Goal: Task Accomplishment & Management: Manage account settings

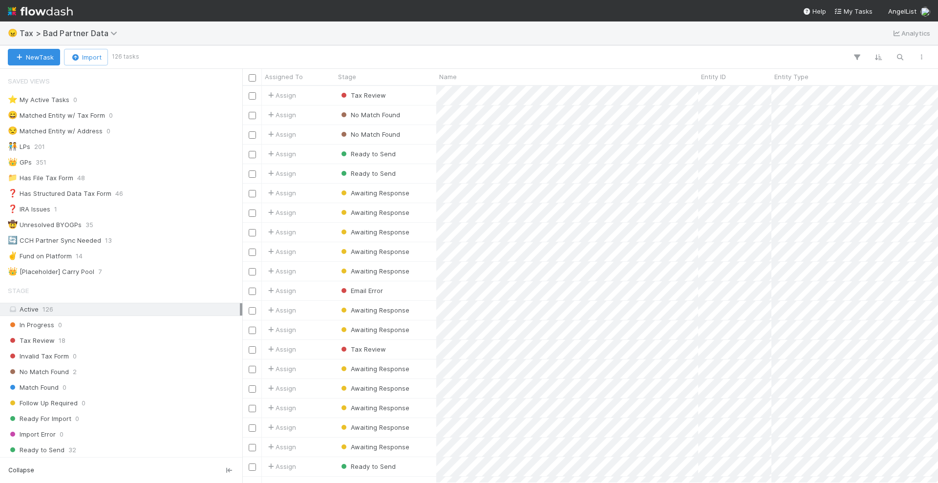
scroll to position [388, 687]
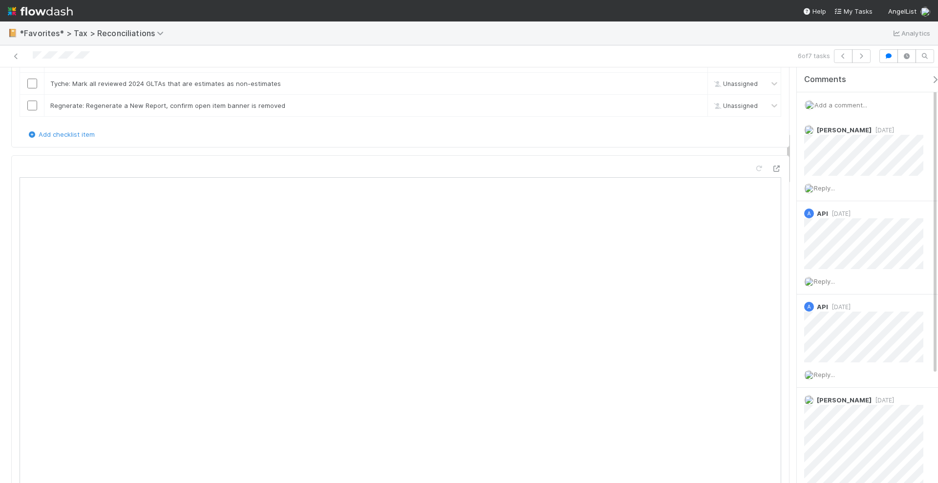
scroll to position [489, 0]
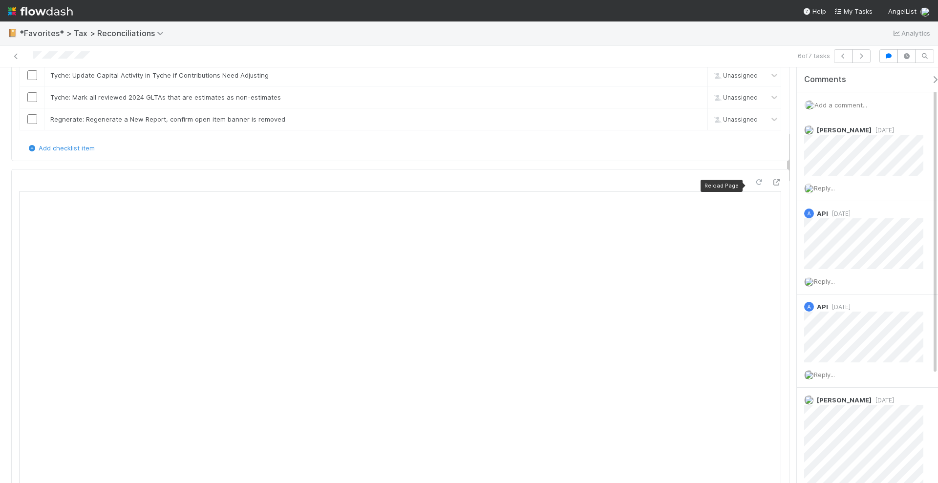
click at [754, 184] on icon at bounding box center [759, 182] width 10 height 6
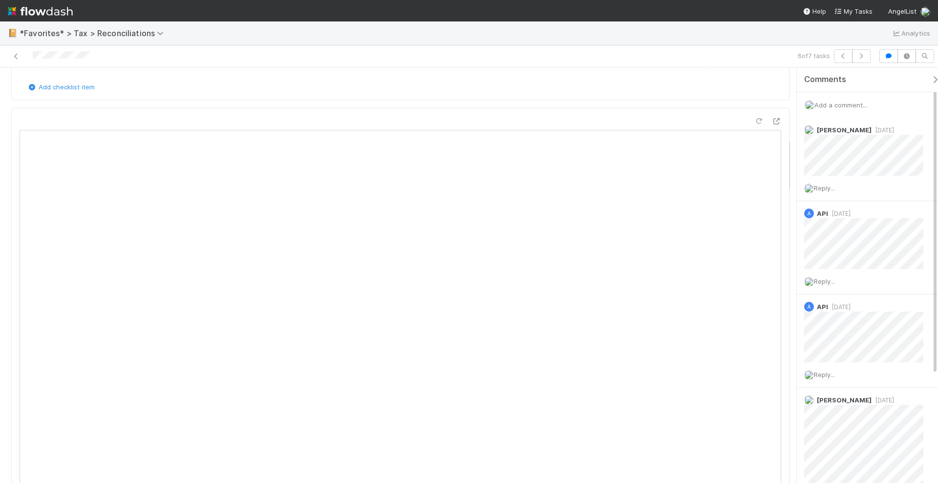
click at [754, 125] on icon at bounding box center [759, 121] width 10 height 6
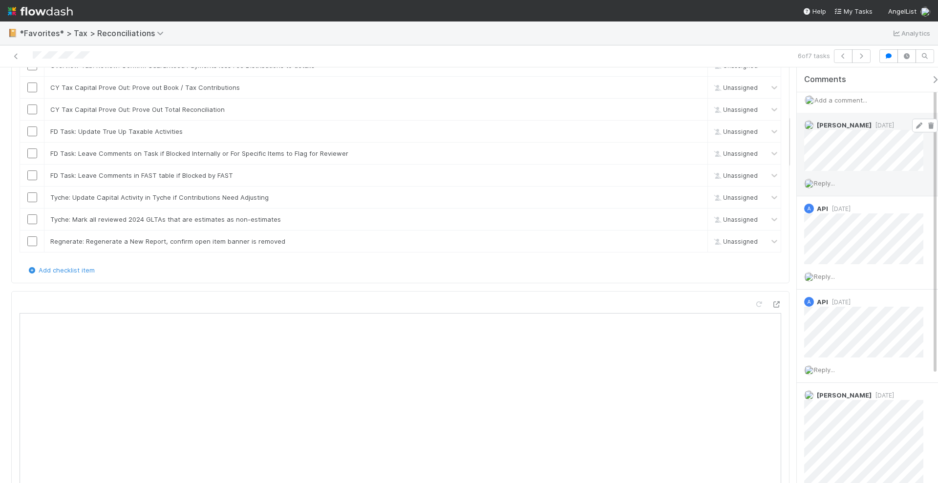
scroll to position [0, 0]
click at [842, 101] on span "Add a comment..." at bounding box center [841, 105] width 53 height 8
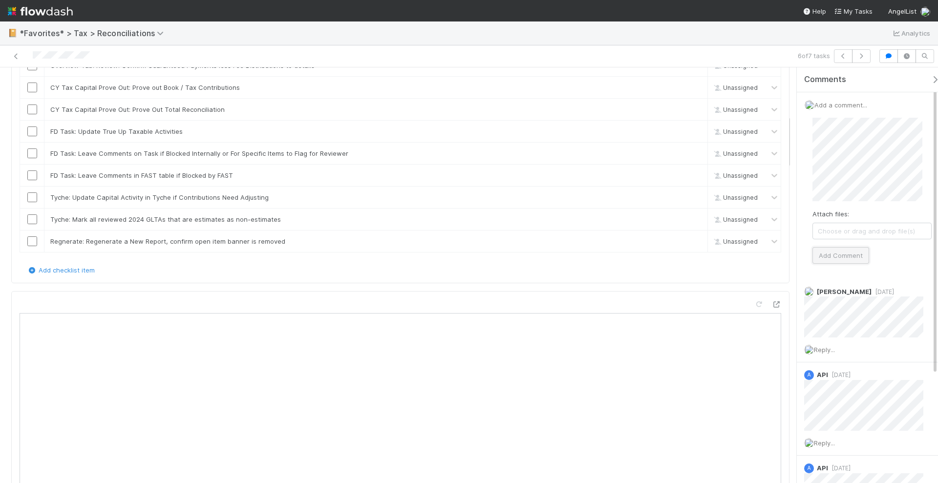
click at [853, 258] on button "Add Comment" at bounding box center [841, 255] width 57 height 17
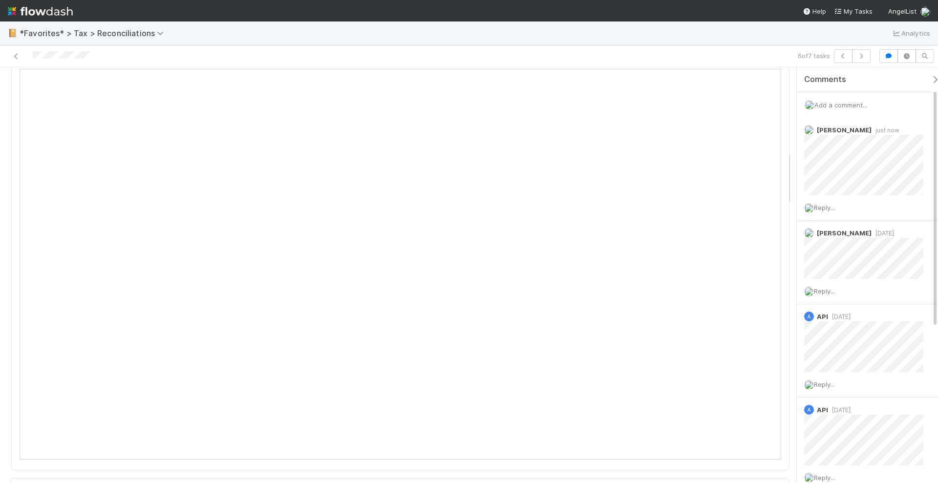
scroll to position [672, 0]
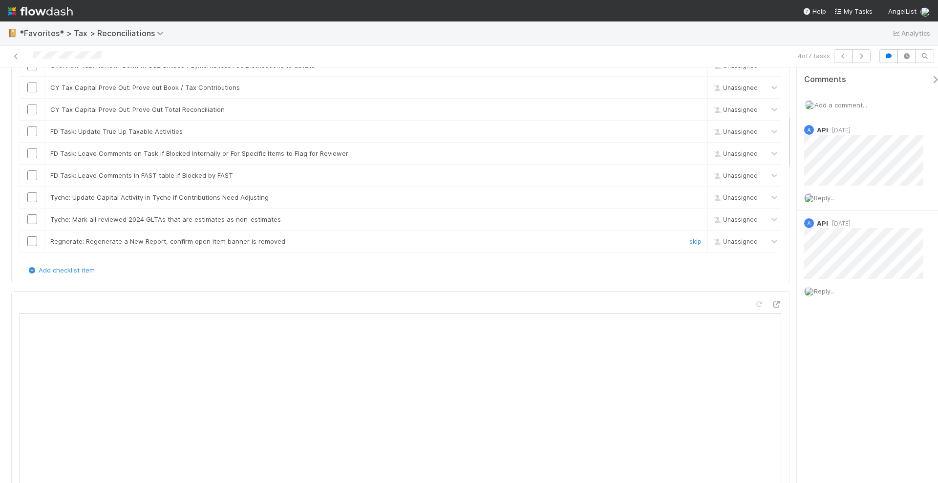
scroll to position [489, 0]
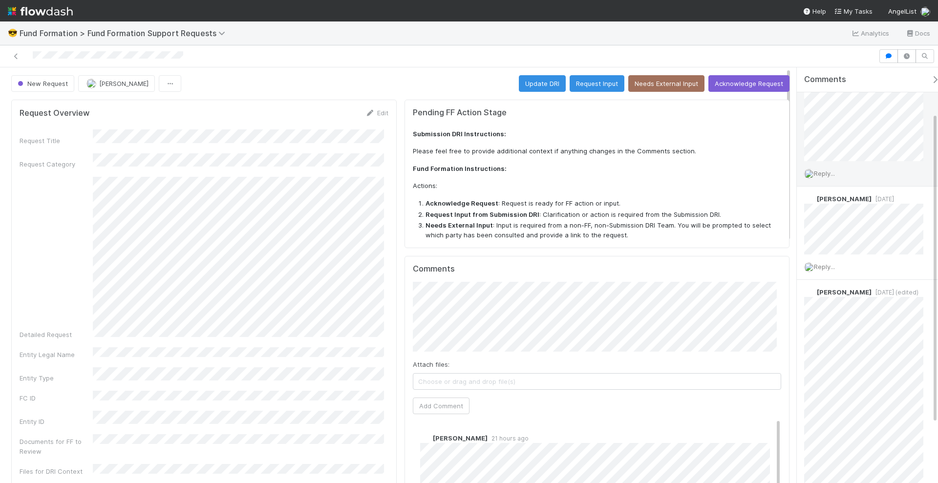
scroll to position [61, 0]
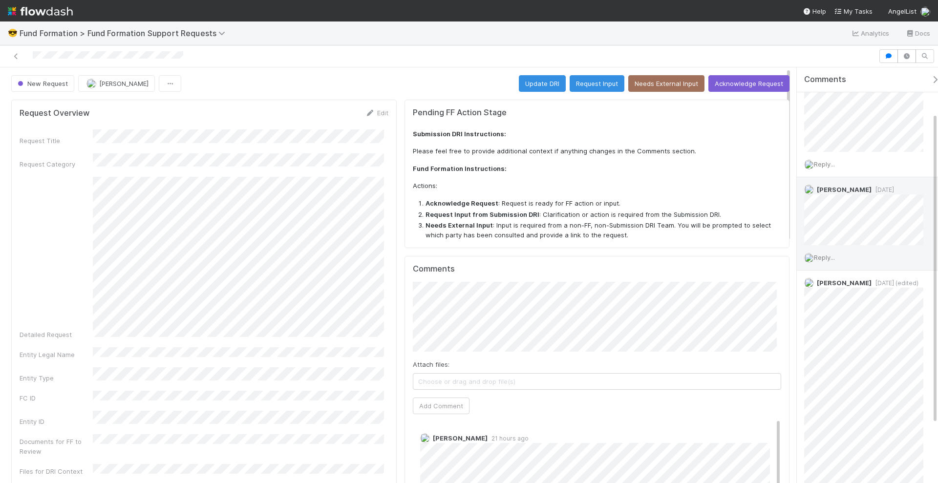
drag, startPoint x: 891, startPoint y: 284, endPoint x: 931, endPoint y: 246, distance: 54.6
click at [931, 246] on div "Reply..." at bounding box center [868, 257] width 143 height 24
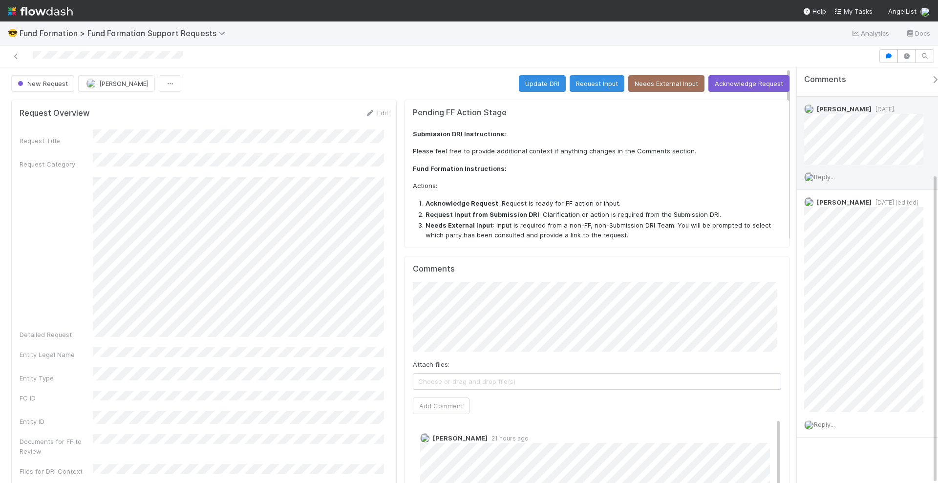
scroll to position [0, 0]
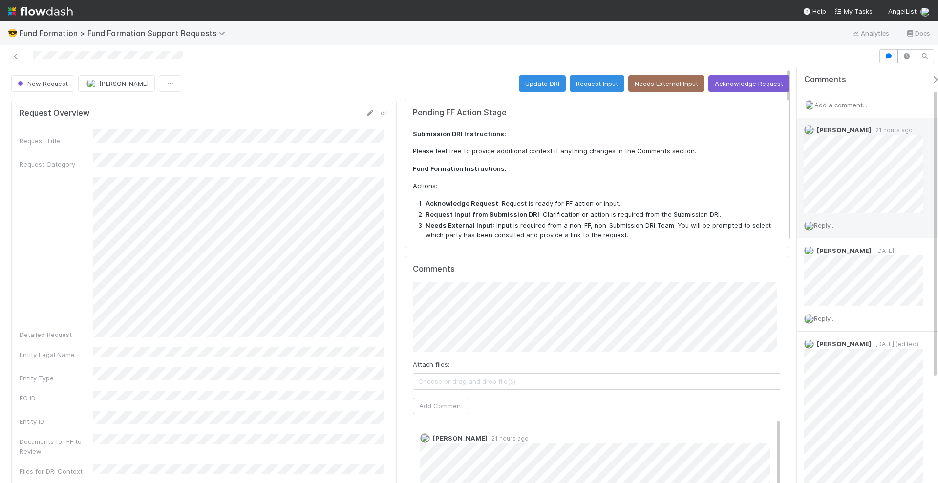
drag, startPoint x: 829, startPoint y: 224, endPoint x: 836, endPoint y: 231, distance: 9.7
click at [829, 224] on span "Reply..." at bounding box center [824, 225] width 21 height 8
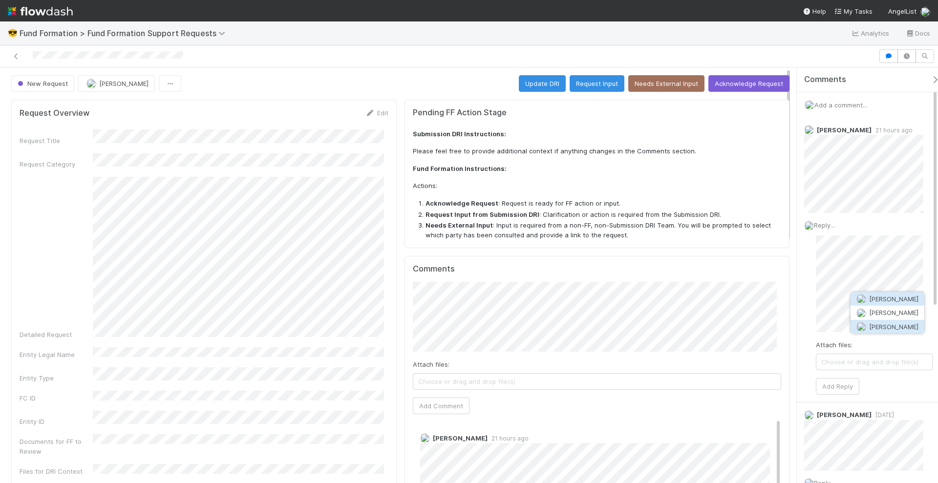
click at [865, 323] on img "button" at bounding box center [862, 327] width 10 height 10
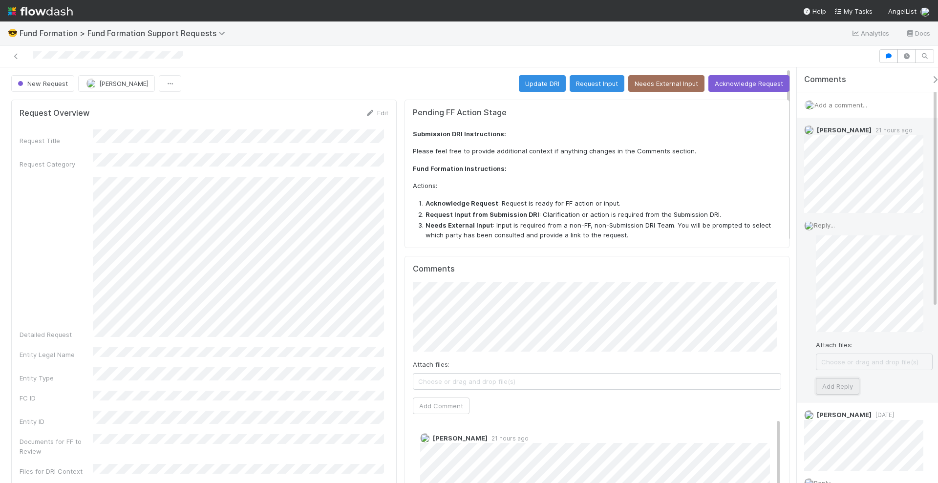
click at [846, 391] on button "Add Reply" at bounding box center [837, 386] width 43 height 17
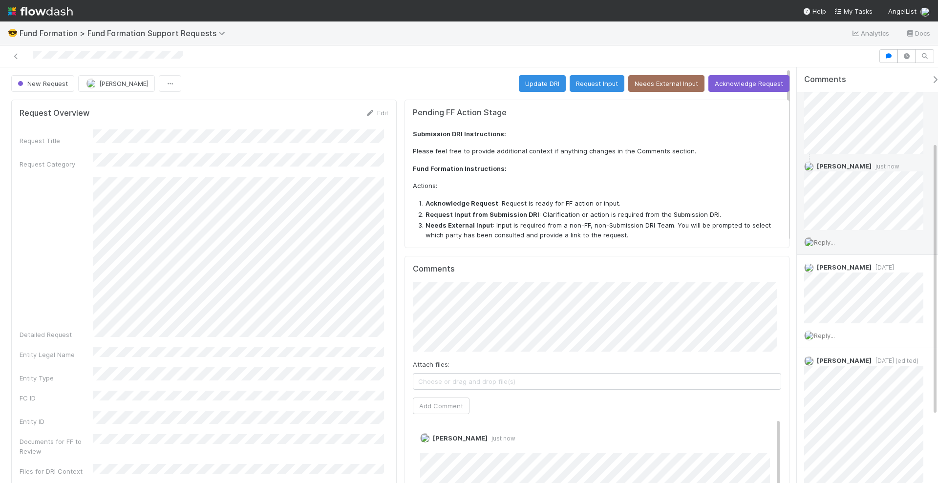
scroll to position [122, 0]
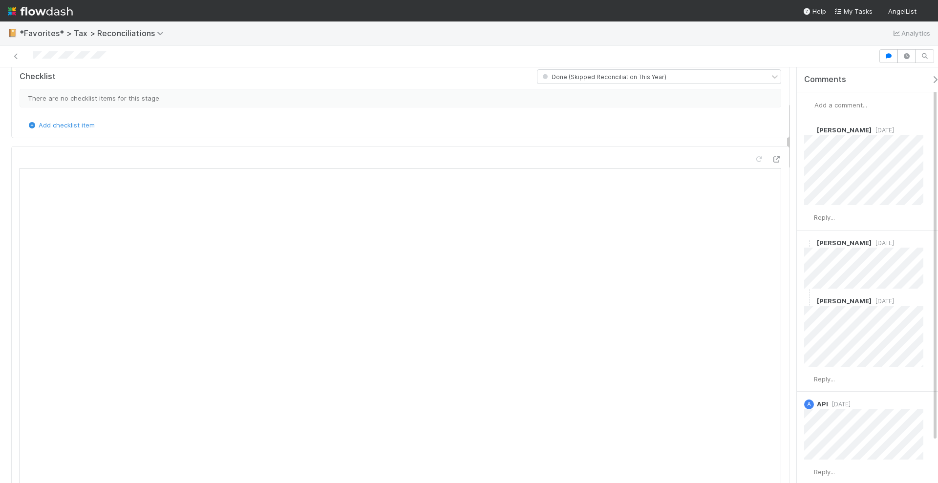
scroll to position [305, 0]
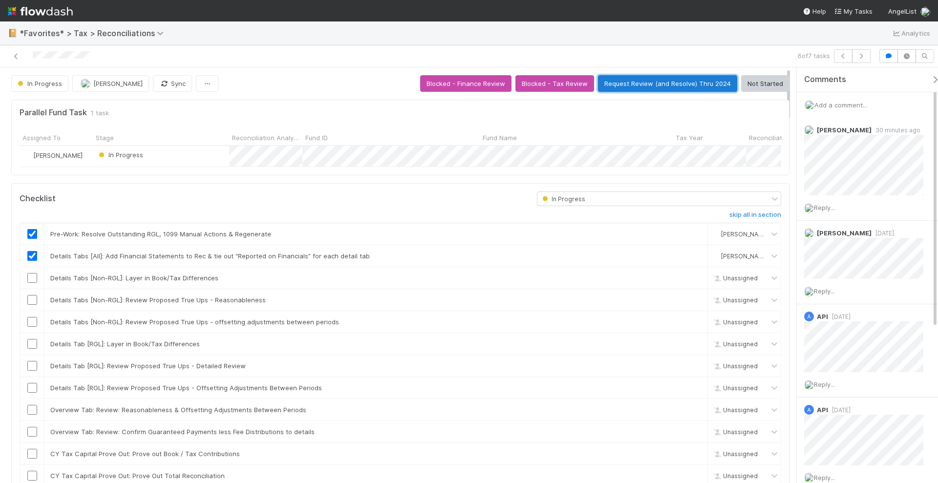
click at [659, 82] on button "Request Review (and Resolve) Thru 2024" at bounding box center [667, 83] width 139 height 17
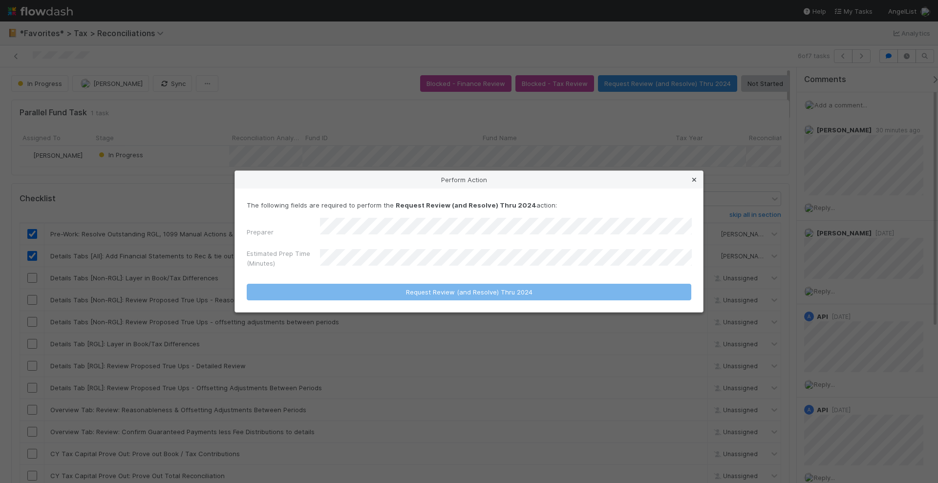
click at [694, 178] on link at bounding box center [695, 180] width 10 height 10
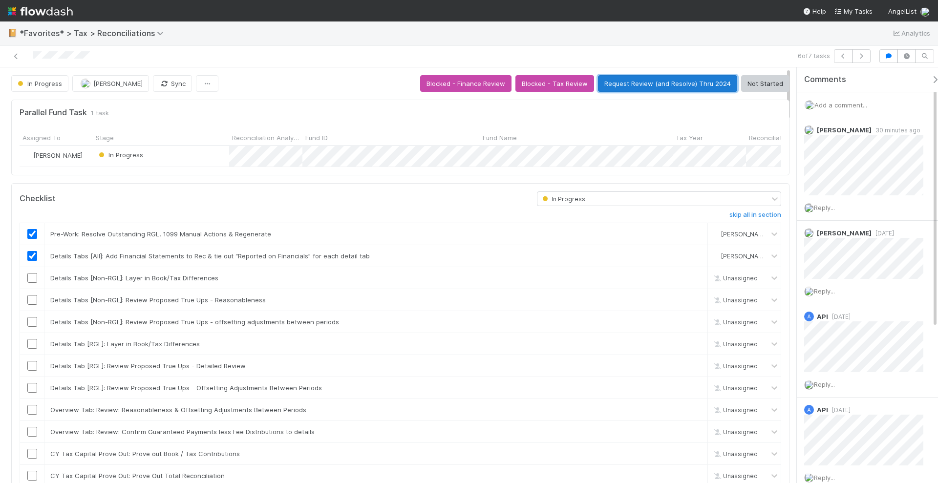
click at [671, 80] on button "Request Review (and Resolve) Thru 2024" at bounding box center [667, 83] width 139 height 17
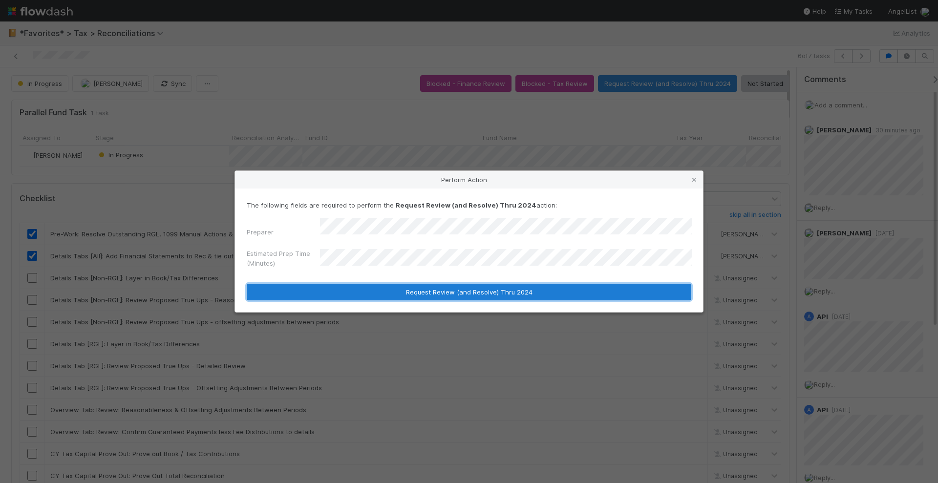
click at [365, 287] on button "Request Review (and Resolve) Thru 2024" at bounding box center [469, 292] width 445 height 17
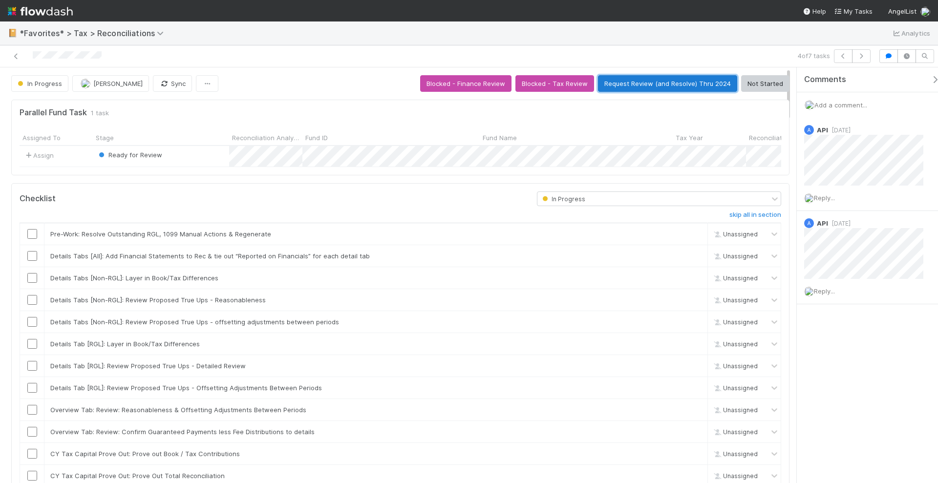
click at [647, 83] on button "Request Review (and Resolve) Thru 2024" at bounding box center [667, 83] width 139 height 17
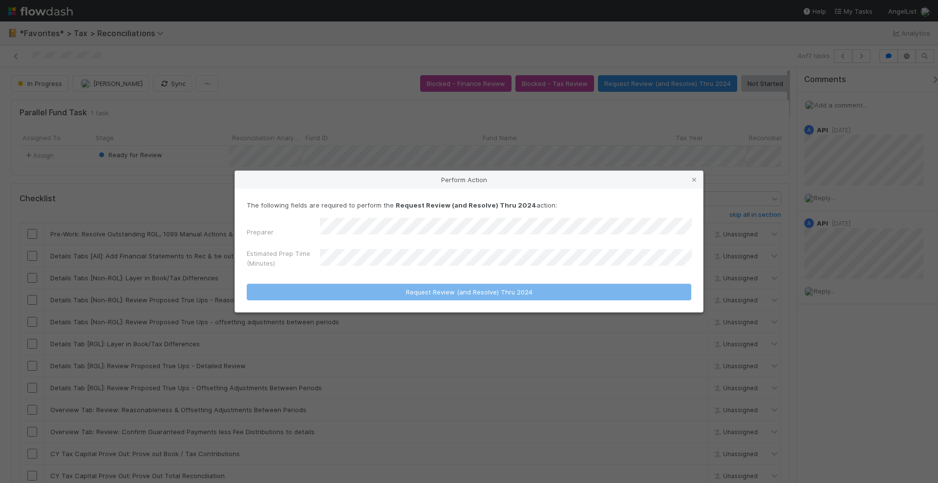
click at [373, 263] on form "The following fields are required to perform the Request Review (and Resolve) T…" at bounding box center [469, 250] width 445 height 100
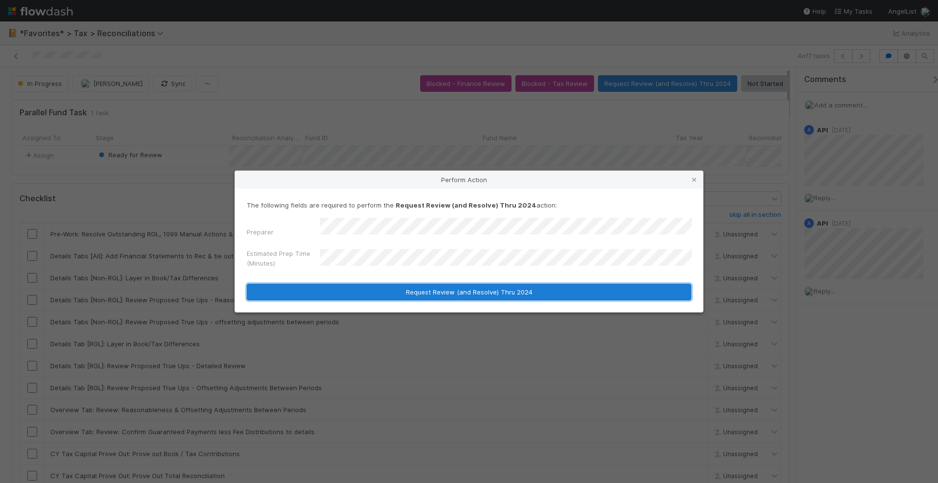
click at [390, 292] on button "Request Review (and Resolve) Thru 2024" at bounding box center [469, 292] width 445 height 17
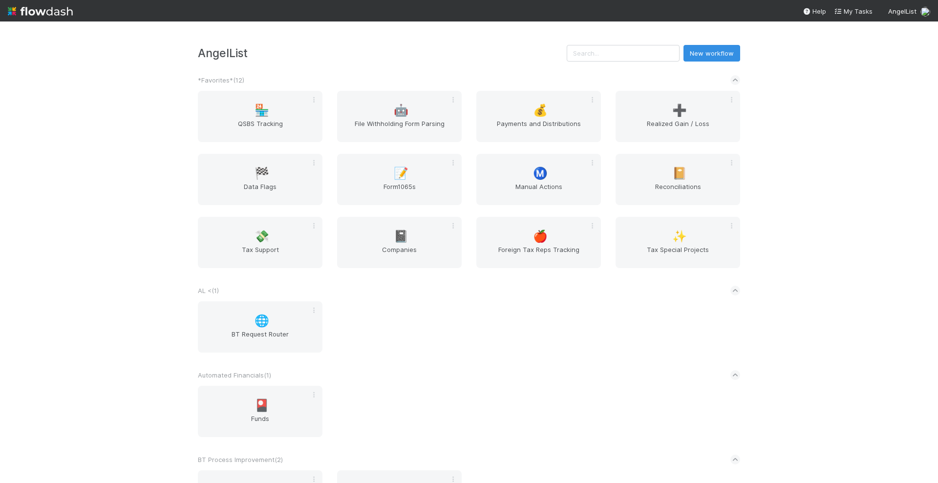
click at [820, 224] on div "AngelList New workflow *Favorites* ( 12 ) 🏪 QSBS Tracking 🤖 File Withholding Fo…" at bounding box center [469, 253] width 938 height 462
click at [558, 181] on div "Ⓜ️ Manual Actions" at bounding box center [538, 179] width 125 height 51
click at [673, 175] on span "📔" at bounding box center [679, 173] width 15 height 13
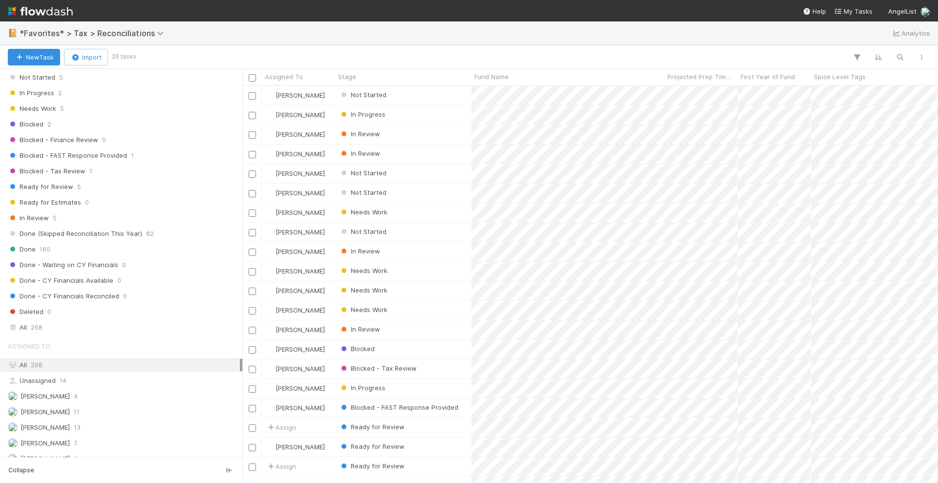
scroll to position [321, 0]
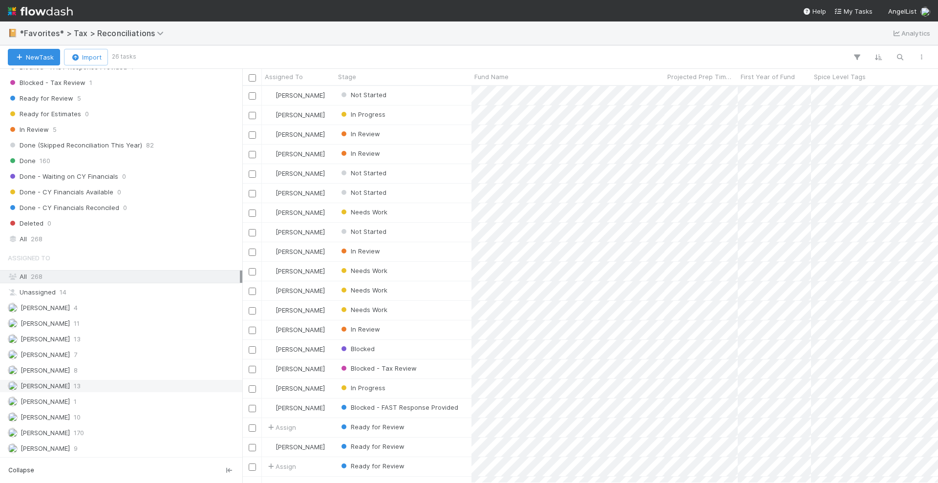
click at [95, 380] on div "[PERSON_NAME] 13" at bounding box center [124, 386] width 232 height 12
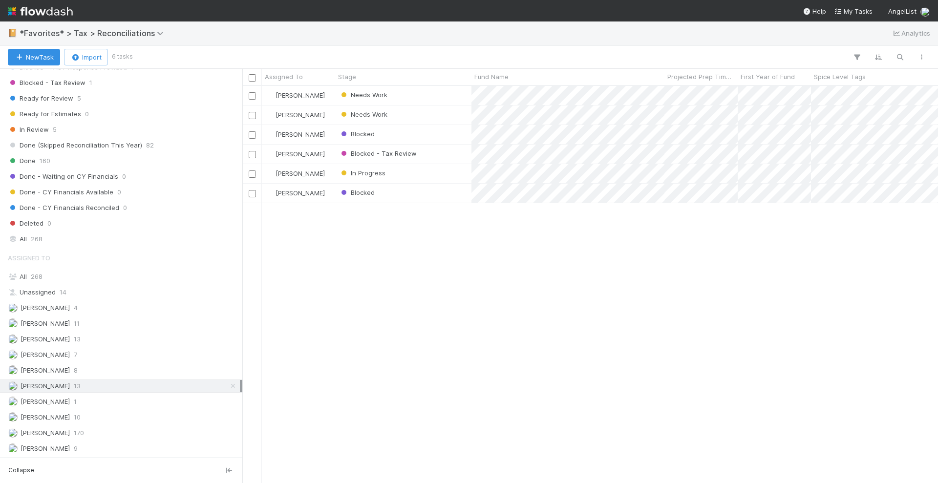
scroll to position [388, 687]
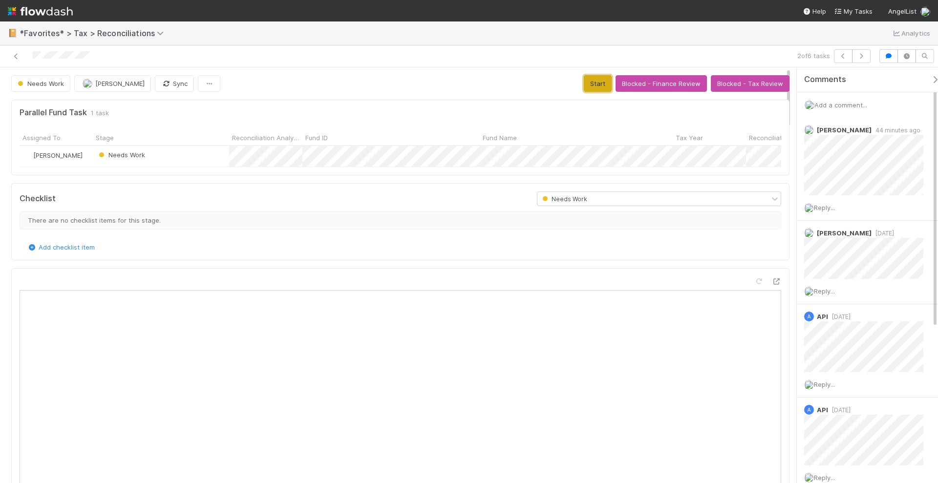
click at [596, 83] on button "Start" at bounding box center [598, 83] width 28 height 17
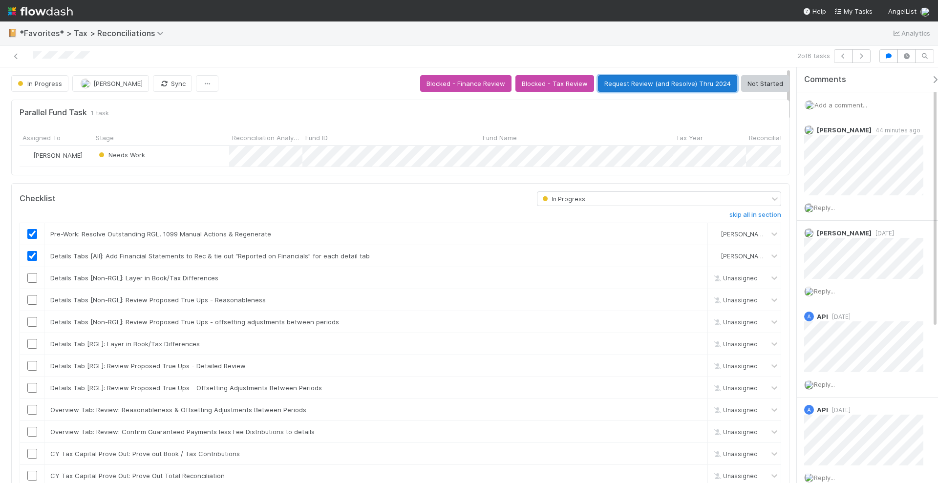
click at [655, 78] on button "Request Review (and Resolve) Thru 2024" at bounding box center [667, 83] width 139 height 17
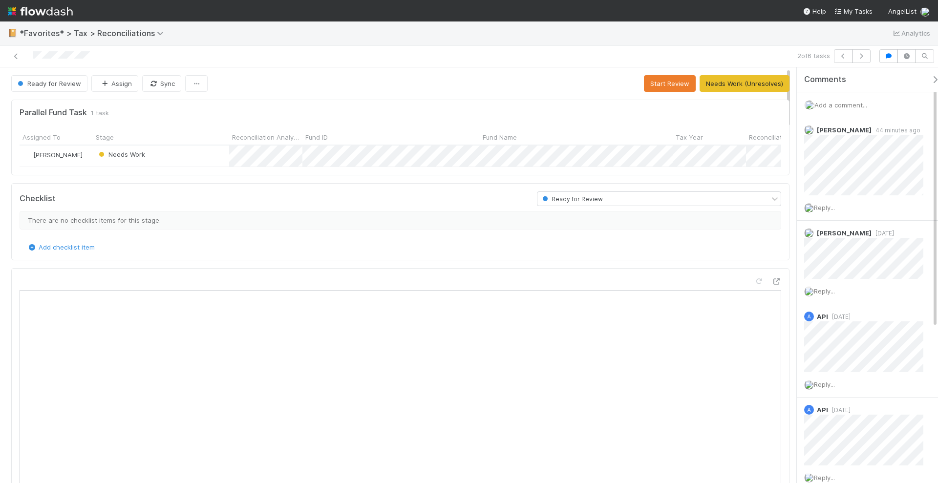
click at [203, 154] on div "Needs Work" at bounding box center [161, 156] width 136 height 21
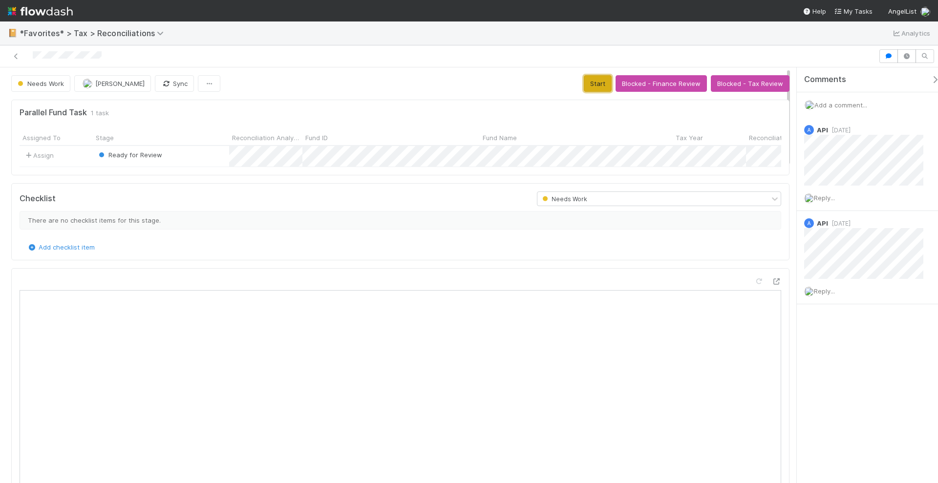
scroll to position [190, 743]
click at [588, 83] on button "Start" at bounding box center [598, 83] width 28 height 17
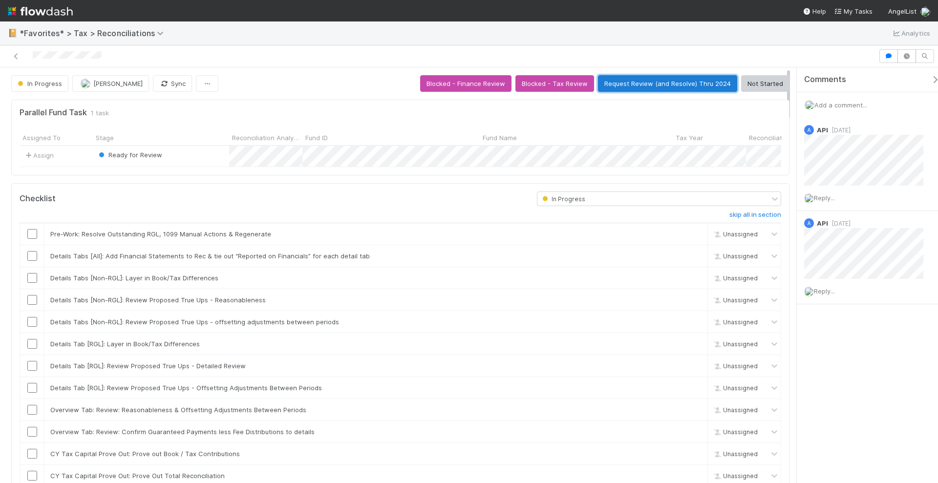
click at [639, 80] on button "Request Review (and Resolve) Thru 2024" at bounding box center [667, 83] width 139 height 17
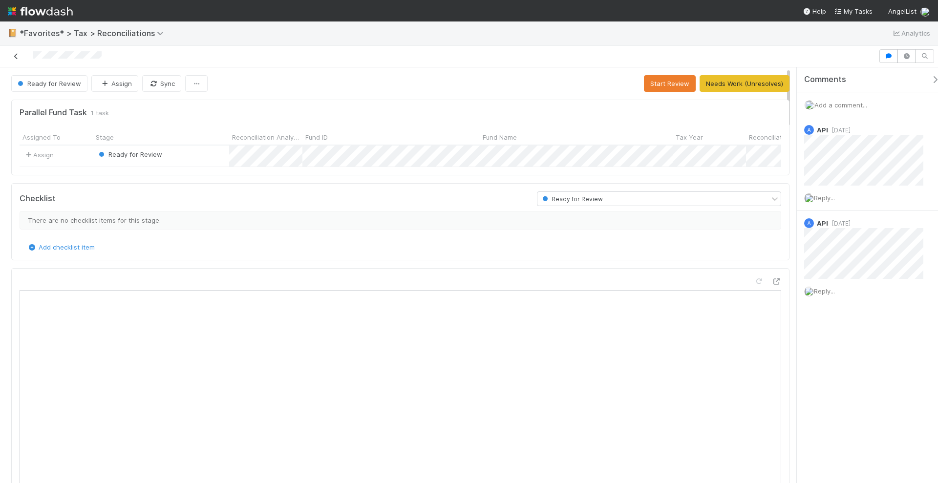
click at [16, 54] on icon at bounding box center [16, 56] width 10 height 6
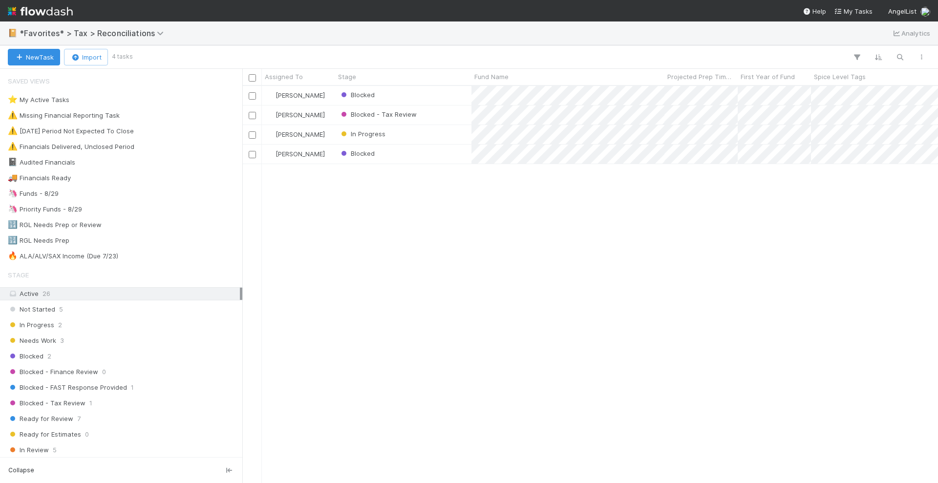
scroll to position [388, 687]
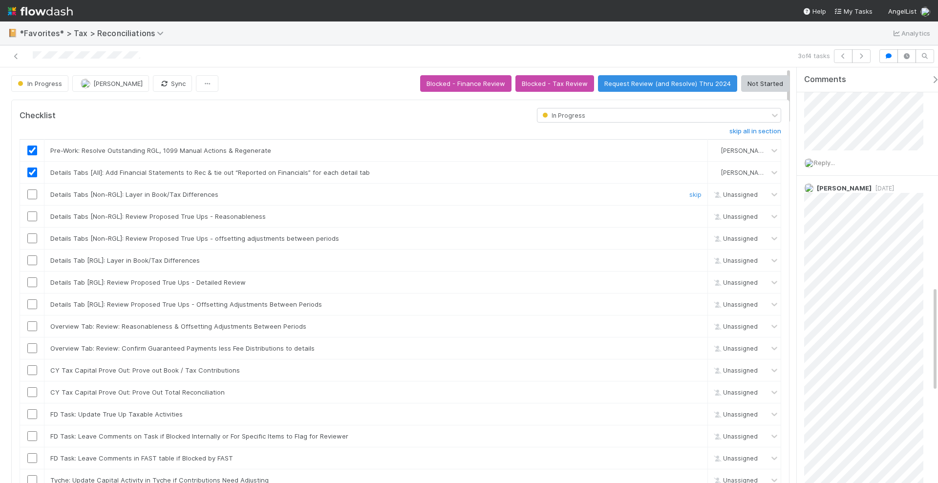
click at [30, 190] on input "checkbox" at bounding box center [32, 195] width 10 height 10
click at [31, 215] on input "checkbox" at bounding box center [32, 217] width 10 height 10
click at [31, 216] on input "checkbox" at bounding box center [32, 217] width 10 height 10
click at [32, 190] on input "checkbox" at bounding box center [32, 195] width 10 height 10
click at [690, 193] on link "skip" at bounding box center [696, 195] width 12 height 8
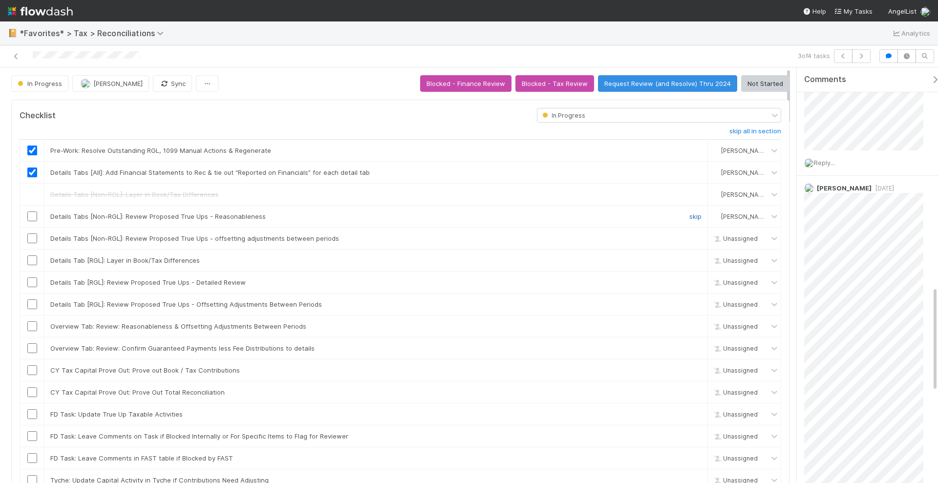
click at [690, 214] on link "skip" at bounding box center [696, 217] width 12 height 8
click at [690, 235] on link "skip" at bounding box center [696, 239] width 12 height 8
click at [690, 257] on link "skip" at bounding box center [696, 261] width 12 height 8
click at [35, 280] on input "checkbox" at bounding box center [32, 283] width 10 height 10
click at [30, 300] on input "checkbox" at bounding box center [32, 305] width 10 height 10
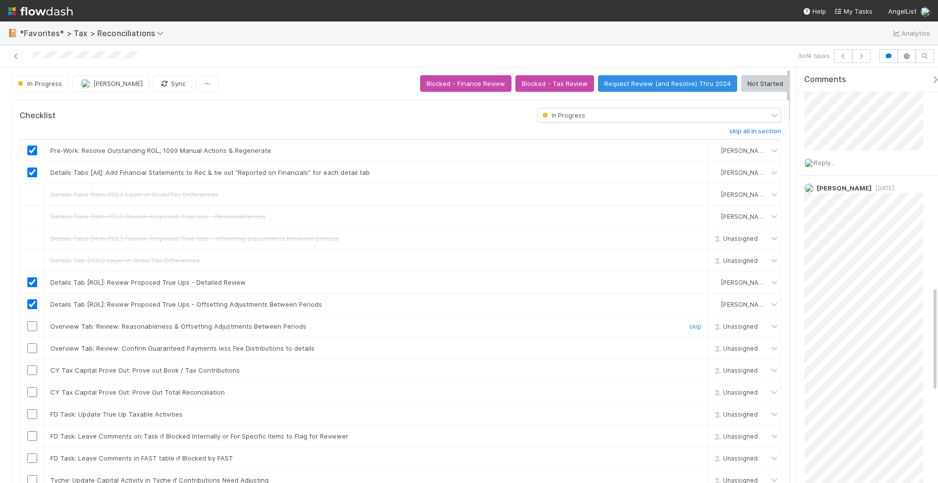
click at [31, 323] on input "checkbox" at bounding box center [32, 327] width 10 height 10
click at [690, 345] on link "skip" at bounding box center [696, 349] width 12 height 8
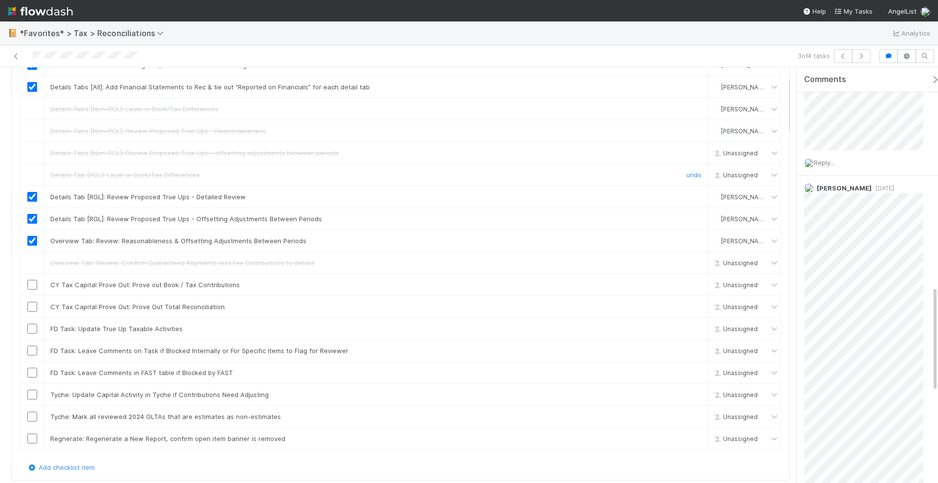
scroll to position [61, 0]
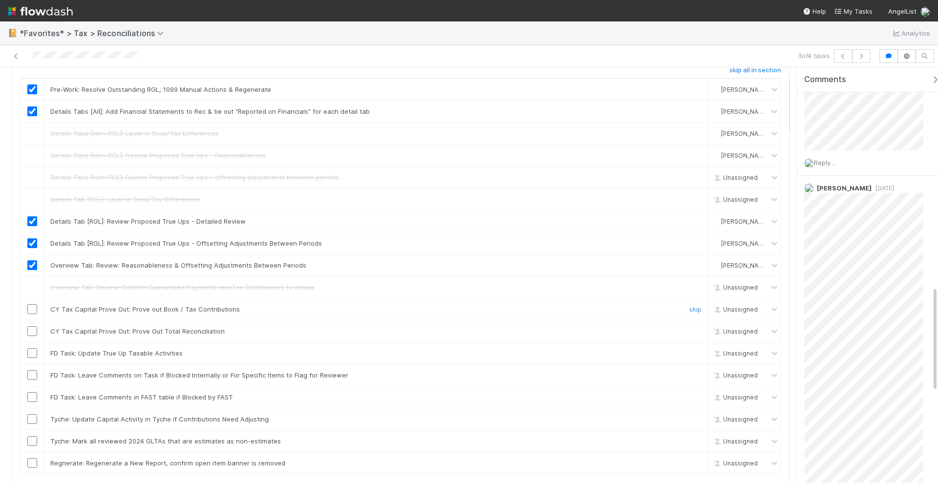
click at [30, 306] on input "checkbox" at bounding box center [32, 309] width 10 height 10
click at [29, 327] on input "checkbox" at bounding box center [32, 331] width 10 height 10
click at [32, 348] on input "checkbox" at bounding box center [32, 353] width 10 height 10
click at [30, 305] on input "checkbox" at bounding box center [32, 309] width 10 height 10
click at [31, 370] on input "checkbox" at bounding box center [32, 375] width 10 height 10
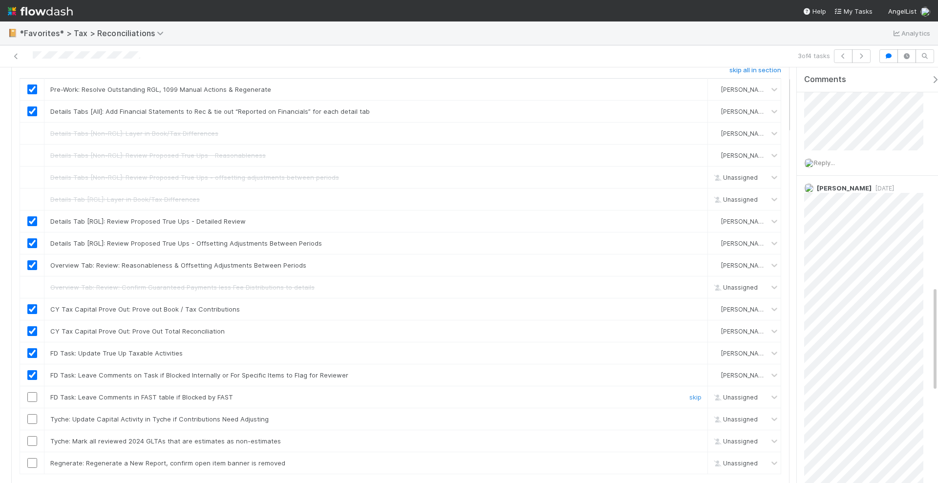
click at [29, 392] on input "checkbox" at bounding box center [32, 397] width 10 height 10
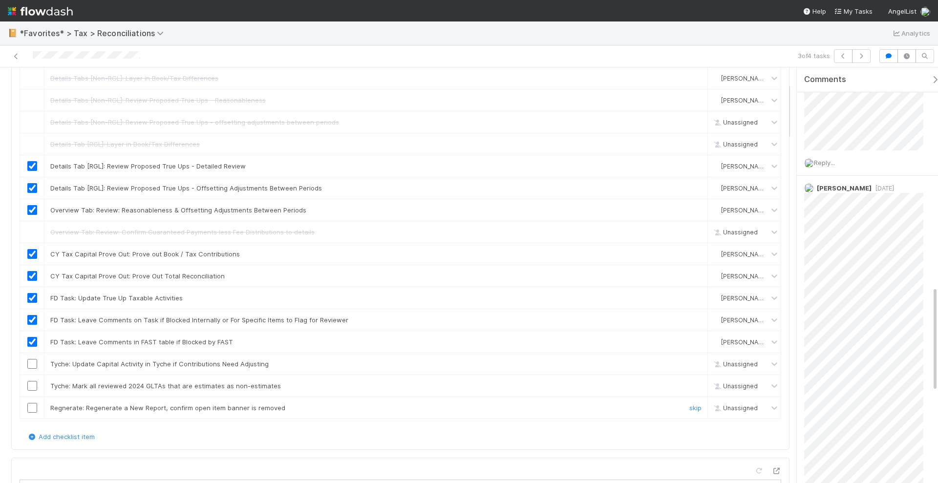
scroll to position [122, 0]
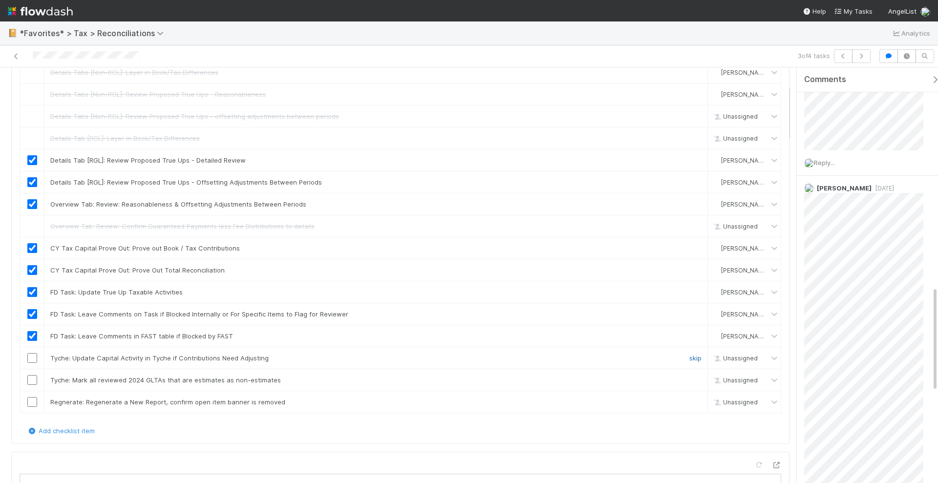
click at [690, 354] on link "skip" at bounding box center [696, 358] width 12 height 8
click at [690, 376] on link "skip" at bounding box center [696, 380] width 12 height 8
click at [690, 398] on link "skip" at bounding box center [696, 402] width 12 height 8
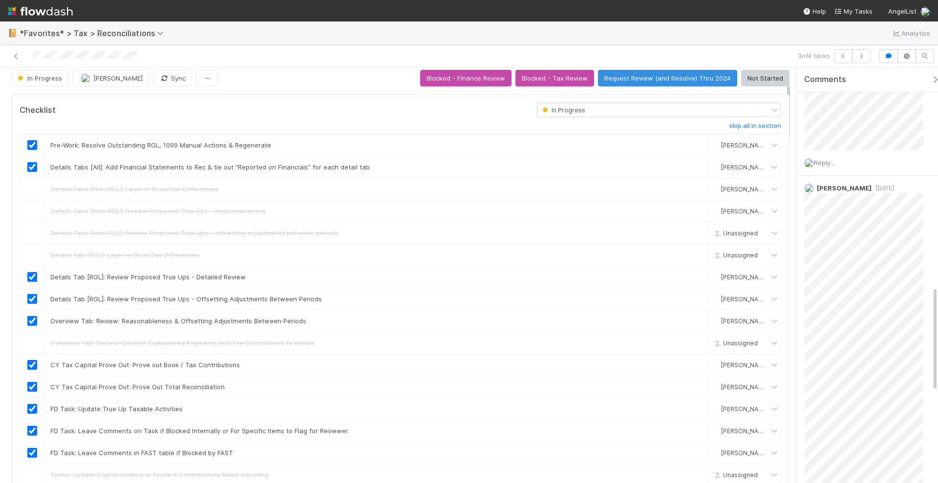
scroll to position [0, 0]
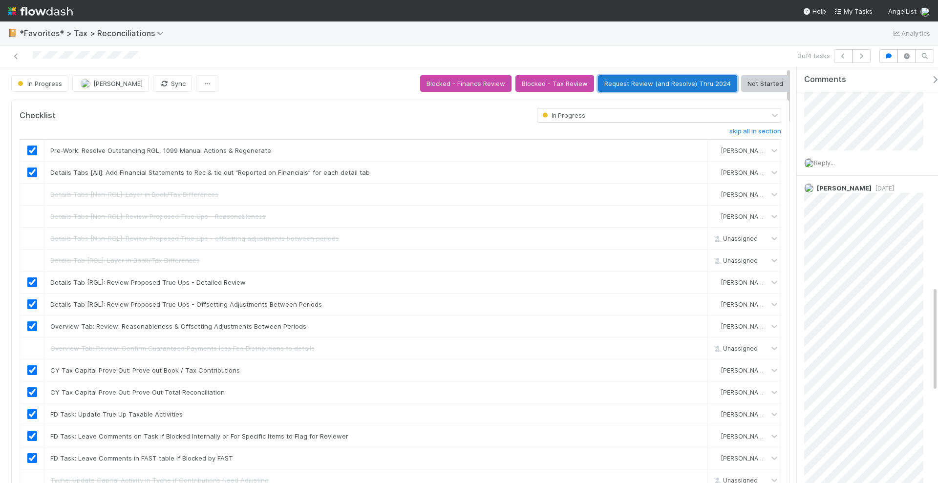
click at [693, 83] on button "Request Review (and Resolve) Thru 2024" at bounding box center [667, 83] width 139 height 17
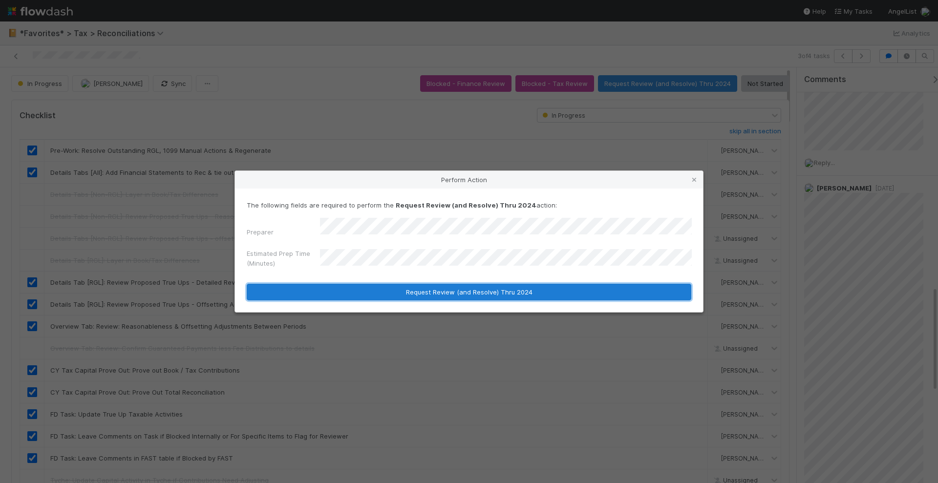
click at [374, 286] on button "Request Review (and Resolve) Thru 2024" at bounding box center [469, 292] width 445 height 17
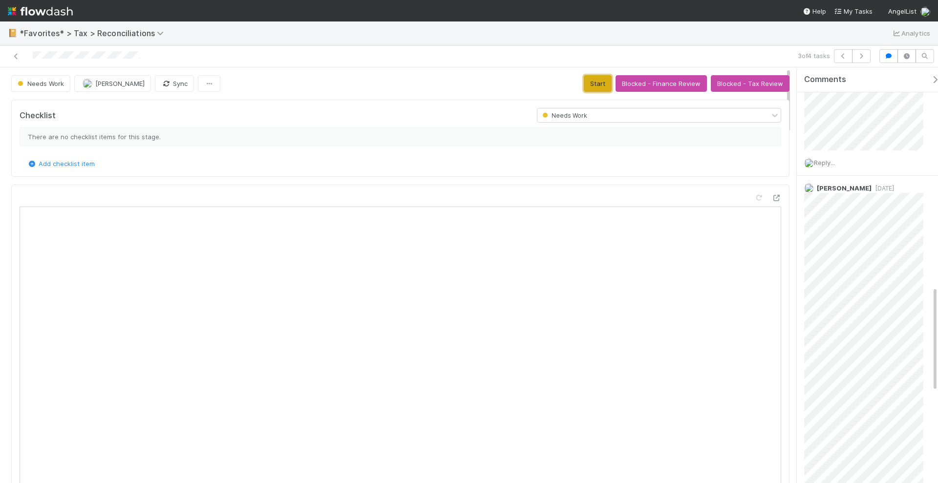
click at [592, 81] on button "Start" at bounding box center [598, 83] width 28 height 17
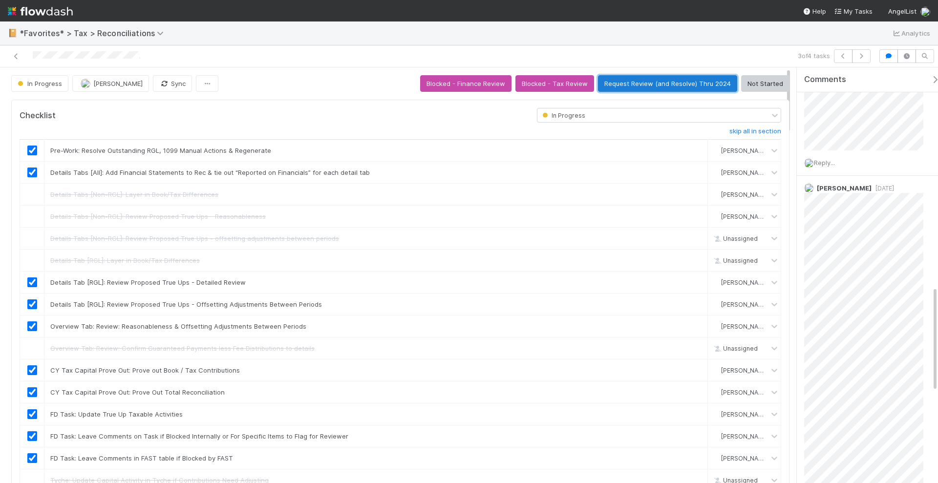
click at [655, 83] on button "Request Review (and Resolve) Thru 2024" at bounding box center [667, 83] width 139 height 17
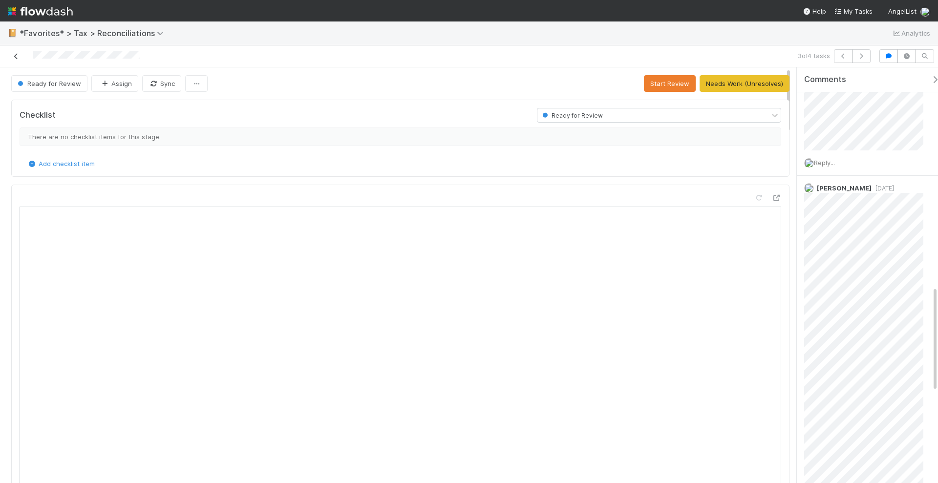
click at [16, 55] on icon at bounding box center [16, 56] width 10 height 6
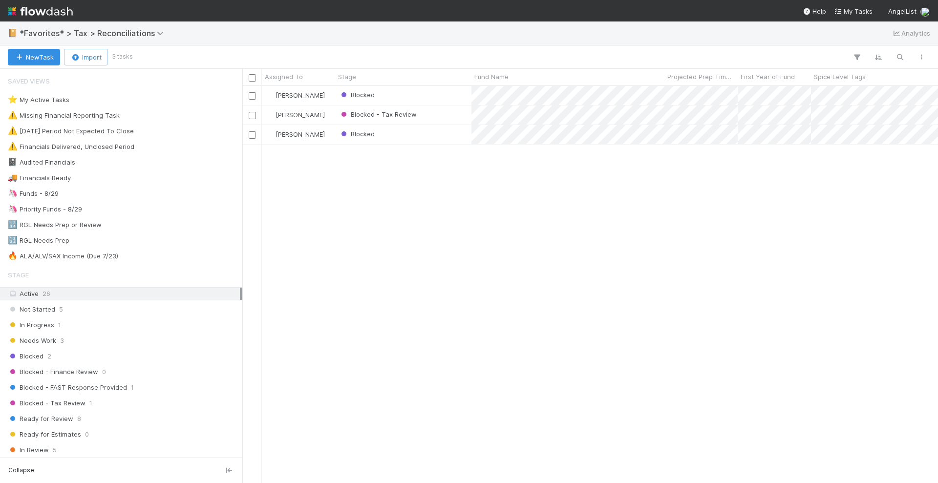
scroll to position [388, 687]
click at [547, 243] on div "Helen Vo Blocked 19 1 1 16 1/28/25, 5:46:17 PM 7/3/25, 11:20:48 PM 8 1 Helen Vo…" at bounding box center [590, 284] width 696 height 397
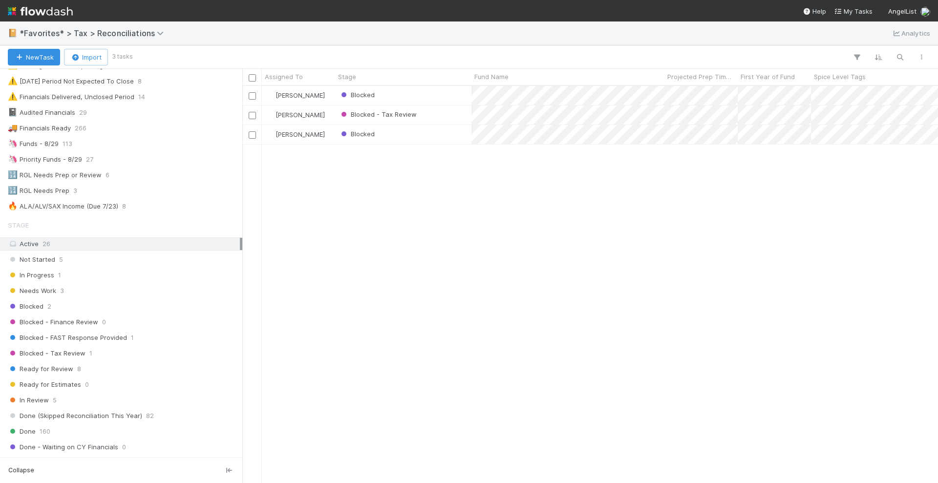
scroll to position [61, 0]
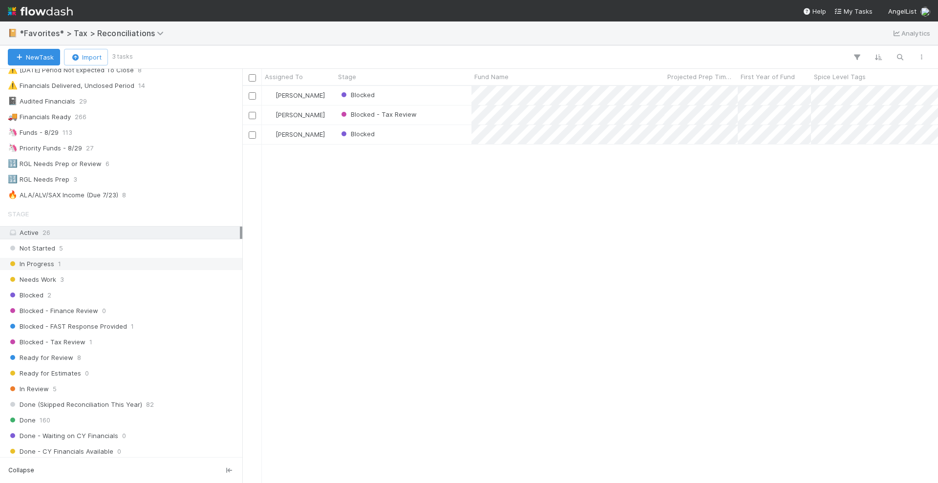
click at [103, 262] on div "In Progress 1" at bounding box center [124, 264] width 232 height 12
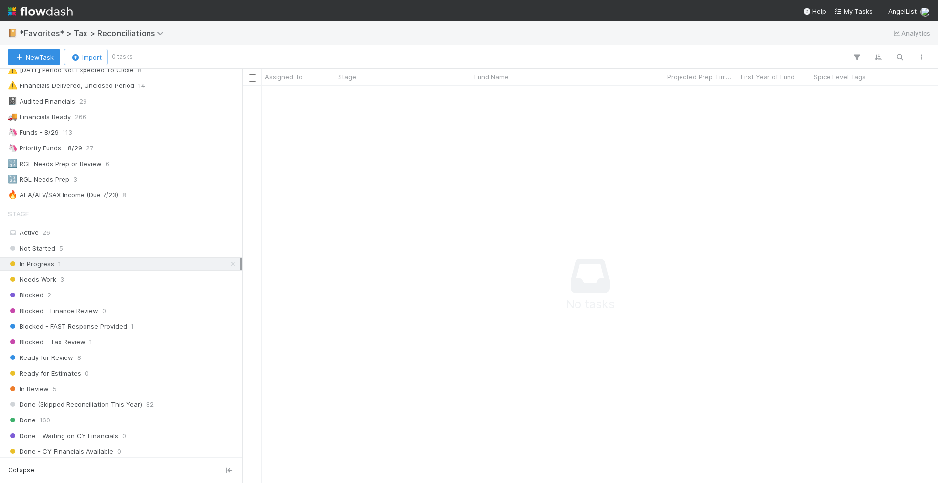
scroll to position [379, 677]
click at [104, 279] on div "Needs Work 3" at bounding box center [124, 280] width 232 height 12
click at [119, 228] on div "Active 26" at bounding box center [124, 233] width 232 height 12
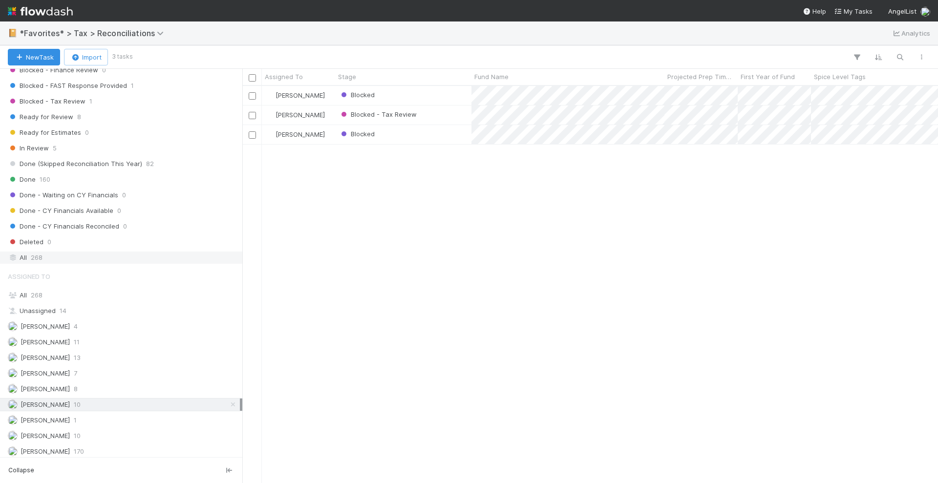
scroll to position [321, 0]
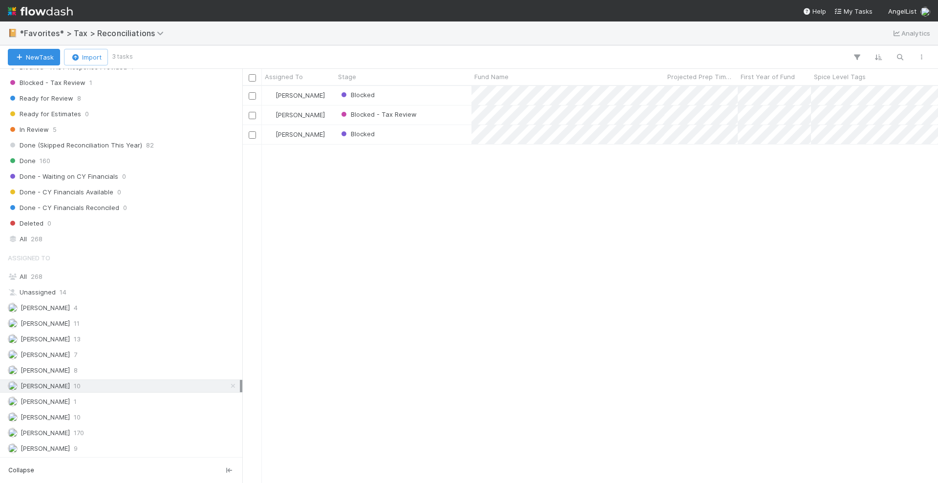
click at [49, 7] on img at bounding box center [40, 11] width 65 height 17
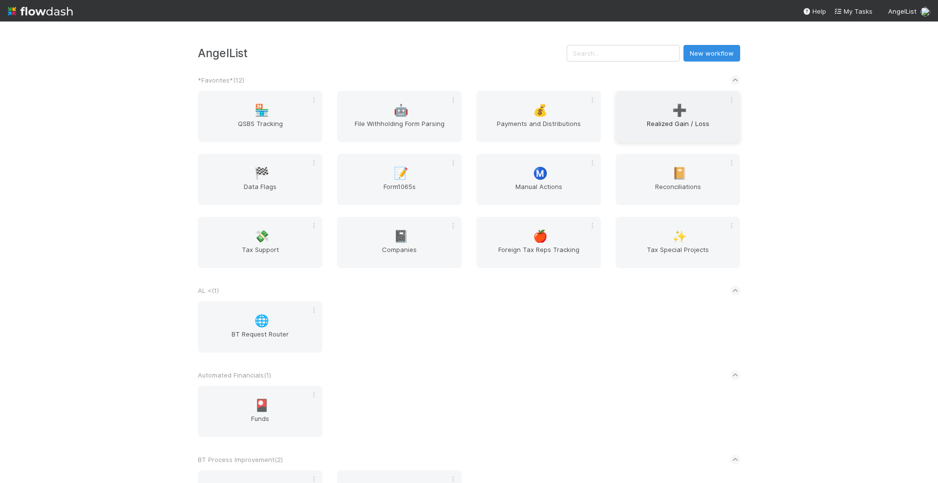
click at [666, 117] on div "➕ Realized Gain / Loss" at bounding box center [678, 116] width 125 height 51
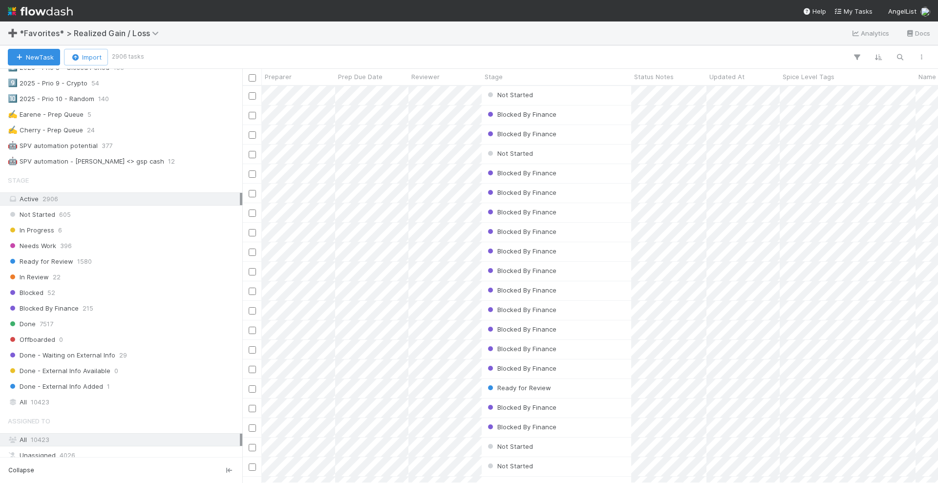
scroll to position [672, 0]
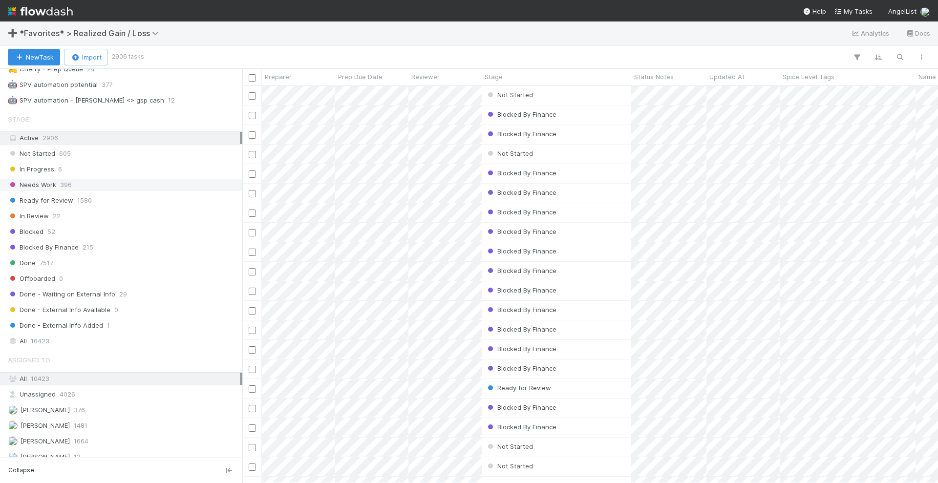
click at [116, 179] on div "Needs Work 396" at bounding box center [124, 185] width 232 height 12
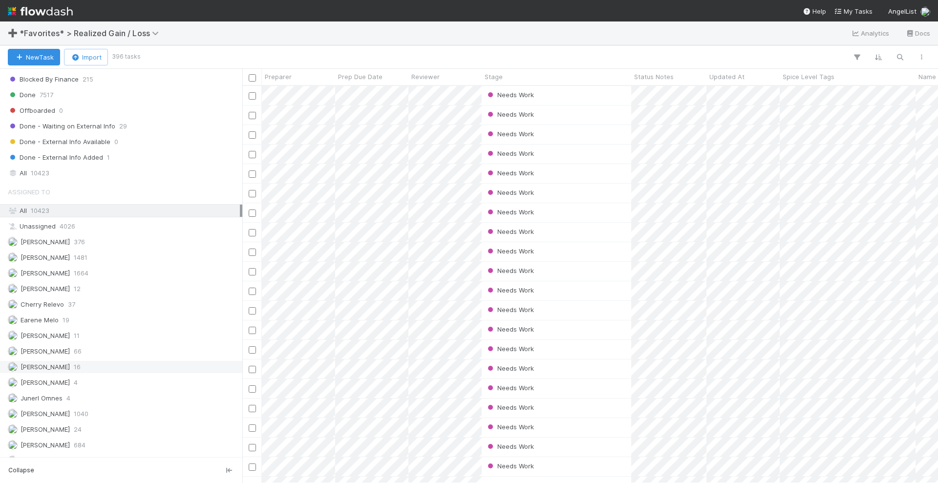
scroll to position [388, 687]
click at [82, 361] on div "Helen Vo 16" at bounding box center [124, 367] width 232 height 12
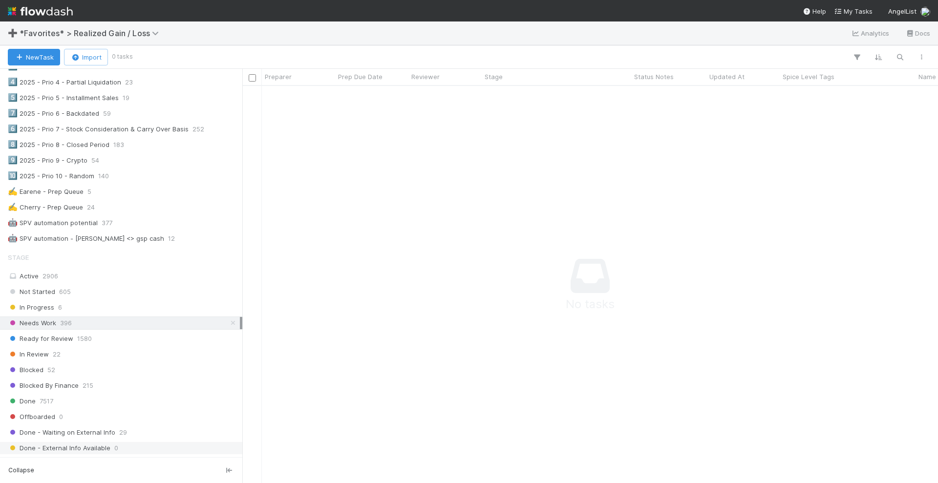
scroll to position [596, 0]
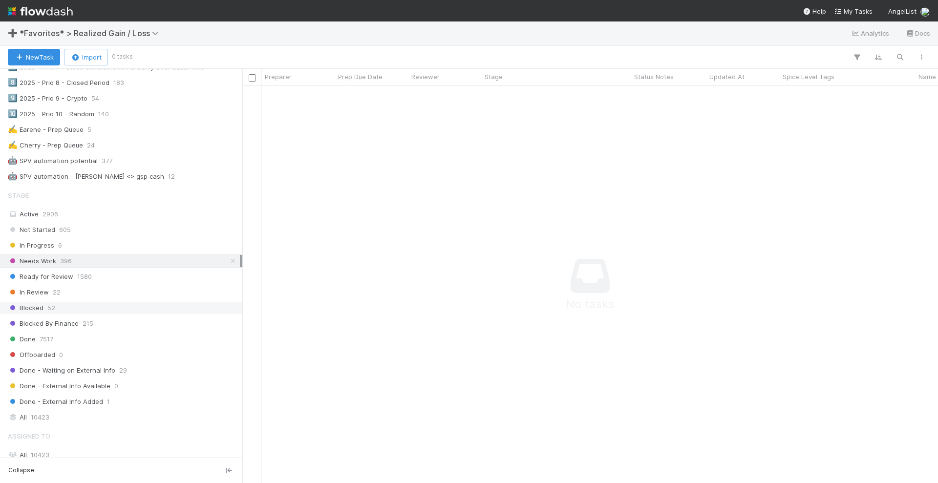
click at [121, 302] on div "Blocked 52" at bounding box center [124, 308] width 232 height 12
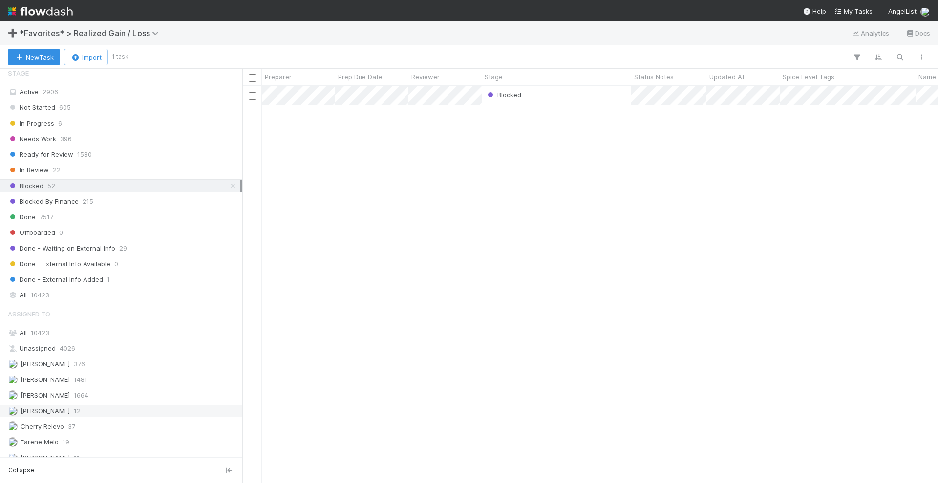
scroll to position [596, 0]
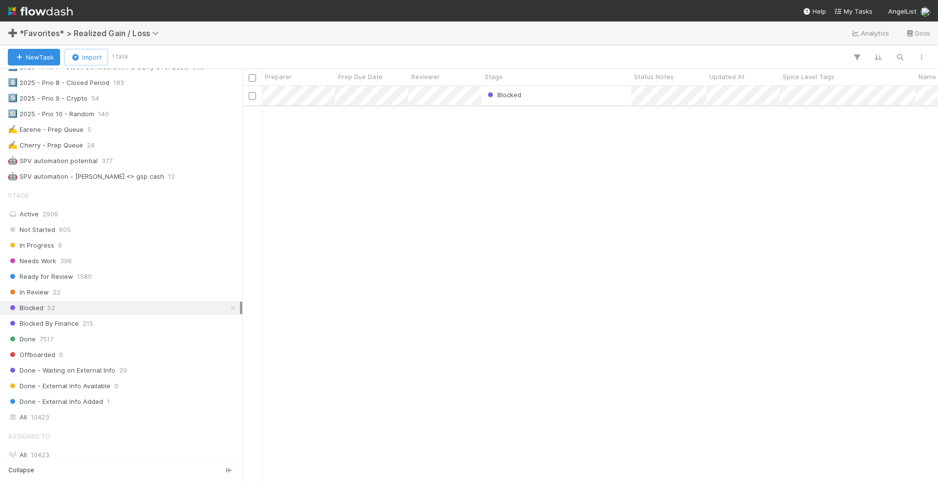
click at [563, 100] on div "Blocked" at bounding box center [557, 95] width 150 height 19
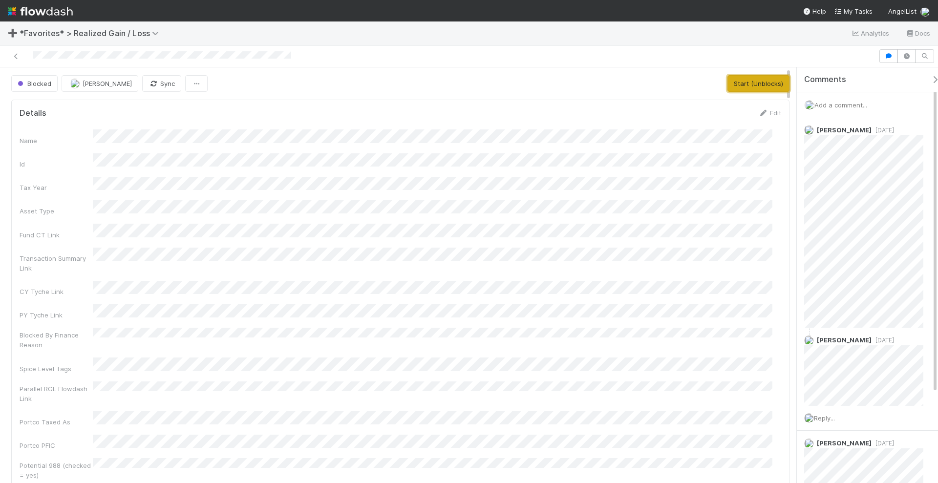
click at [734, 86] on button "Start (Unblocks)" at bounding box center [759, 83] width 62 height 17
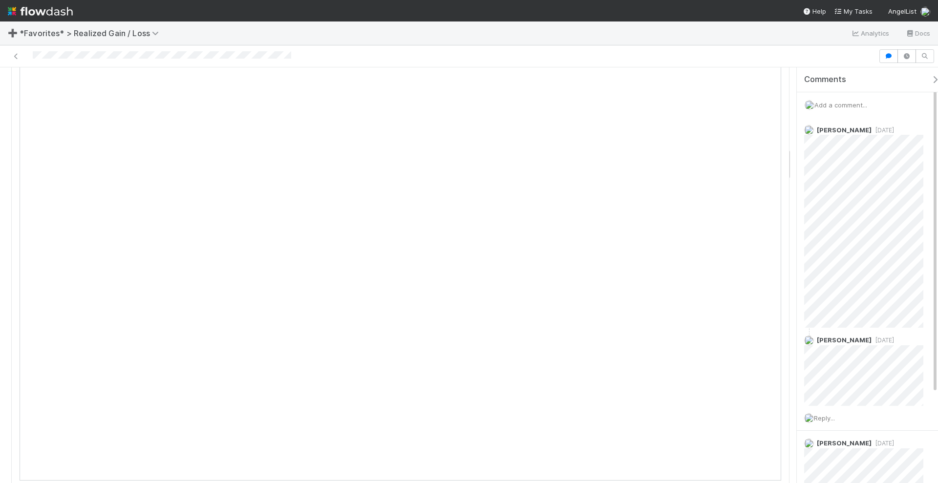
scroll to position [1100, 0]
click at [851, 104] on span "Add a comment..." at bounding box center [841, 105] width 53 height 8
click at [853, 290] on button "Add Comment" at bounding box center [841, 284] width 57 height 17
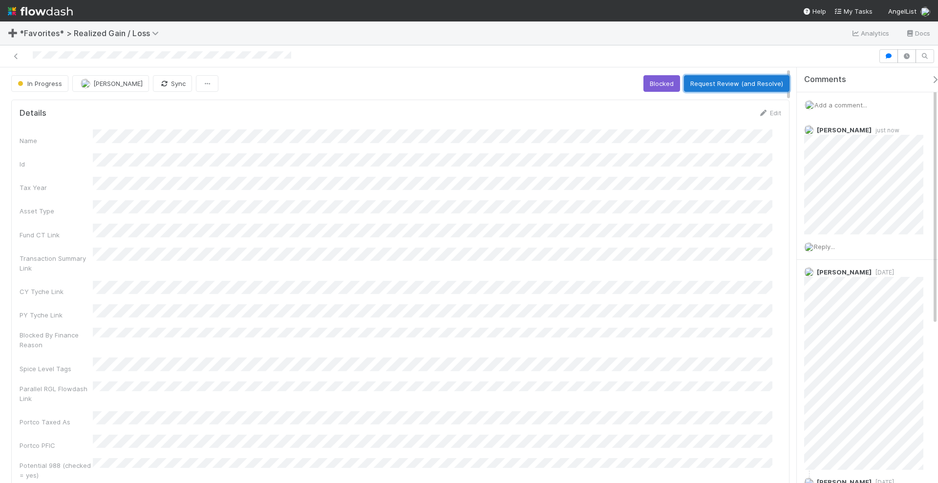
click at [727, 83] on button "Request Review (and Resolve)" at bounding box center [737, 83] width 106 height 17
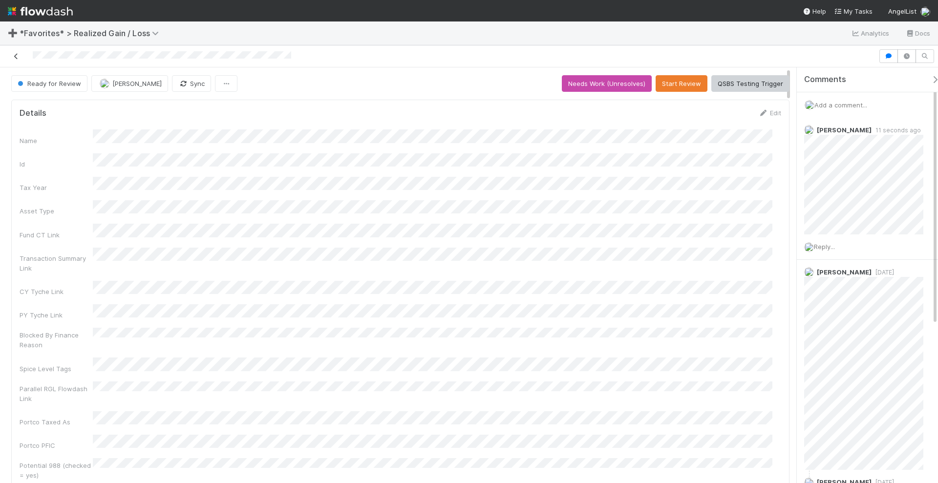
click at [17, 54] on icon at bounding box center [16, 56] width 10 height 6
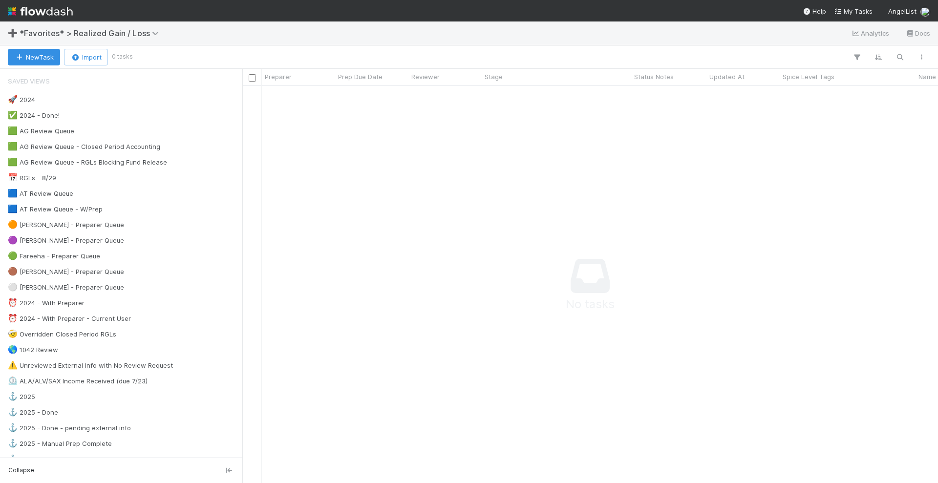
scroll to position [9, 10]
click at [57, 11] on img at bounding box center [40, 11] width 65 height 17
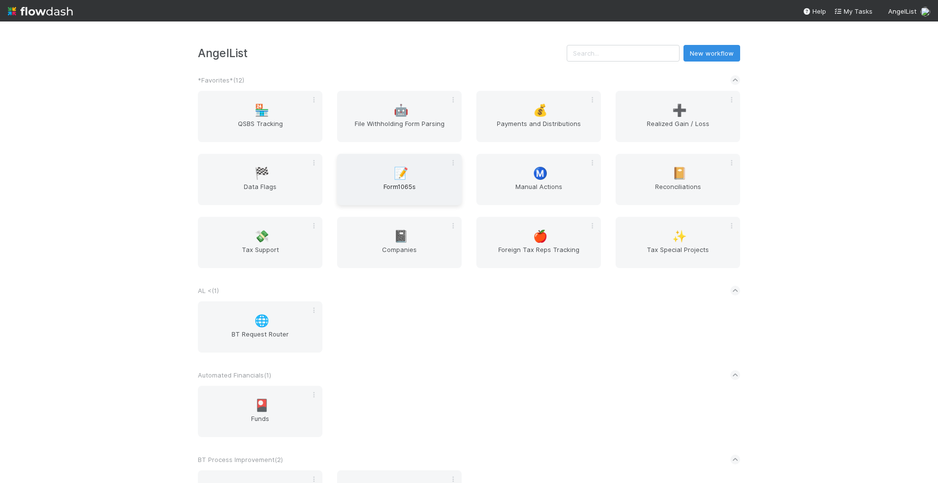
click at [389, 186] on span "Form1065s" at bounding box center [399, 192] width 117 height 20
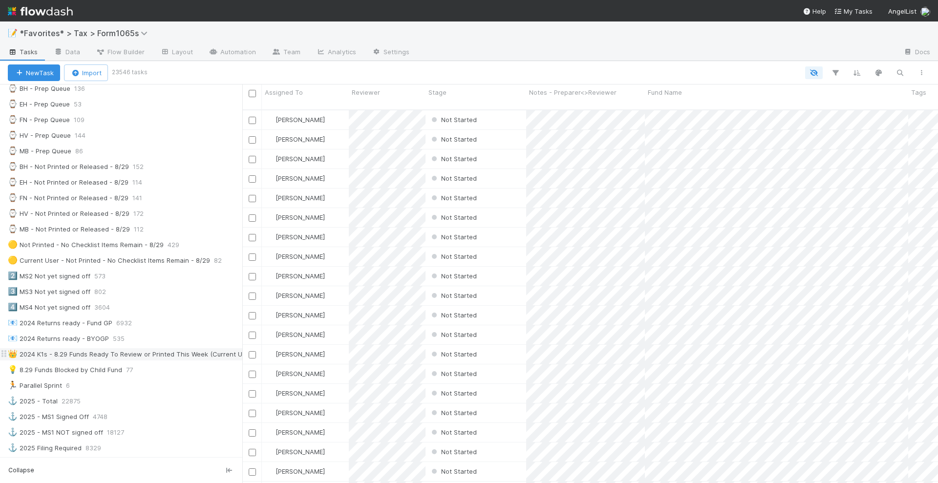
scroll to position [244, 0]
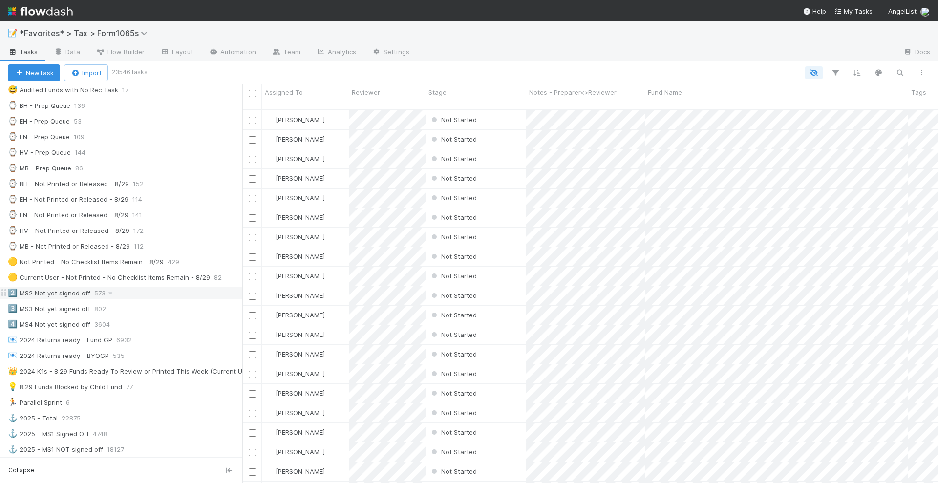
click at [70, 287] on div "2️⃣ MS2 Not yet signed off" at bounding box center [49, 293] width 83 height 12
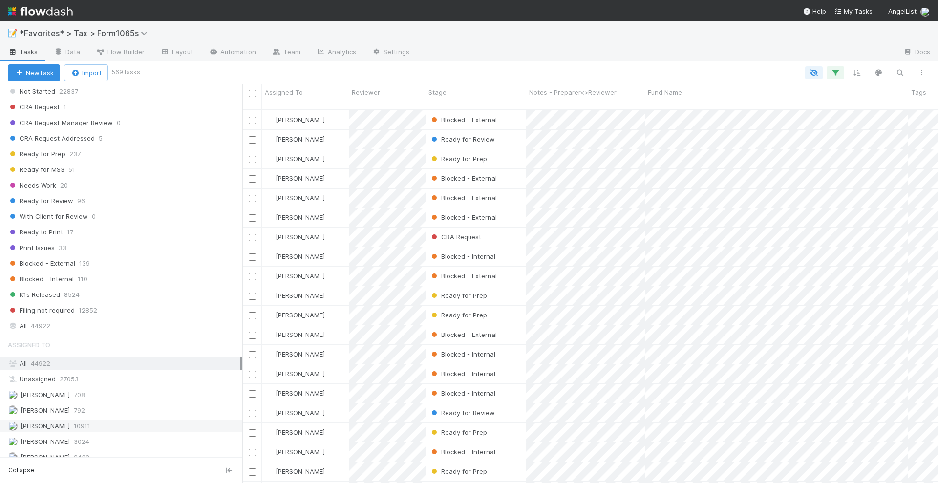
scroll to position [372, 687]
click at [37, 436] on span "Helen Vo" at bounding box center [39, 442] width 62 height 12
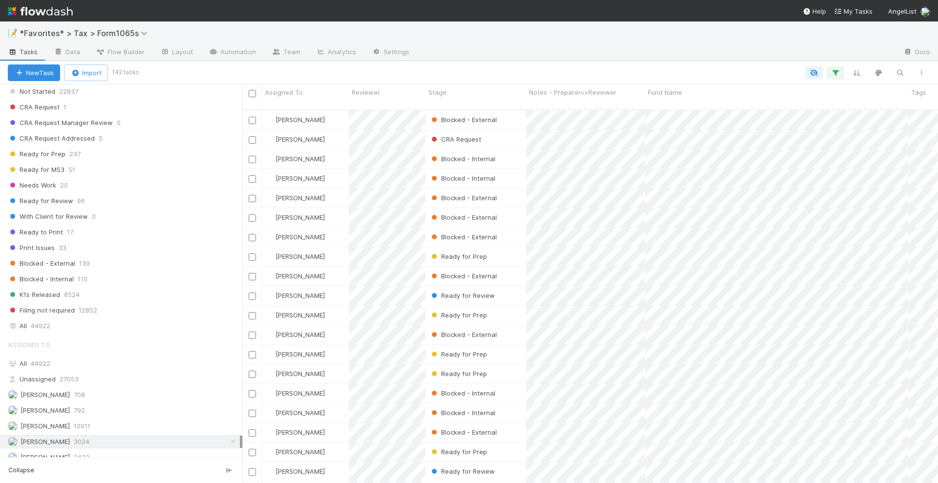
scroll to position [372, 687]
click at [125, 179] on div "Needs Work 20" at bounding box center [125, 185] width 235 height 12
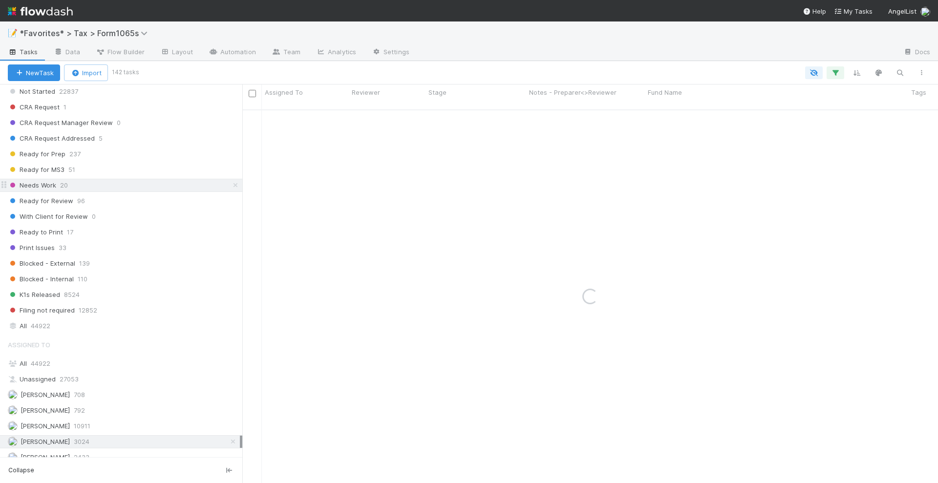
scroll to position [642, 0]
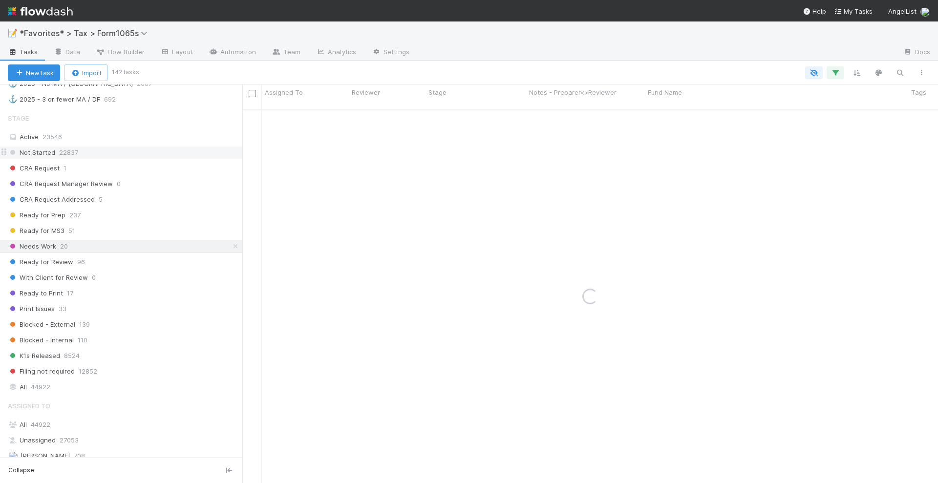
click at [96, 147] on div "Not Started 22837" at bounding box center [125, 153] width 235 height 12
click at [156, 162] on div "CRA Request 1" at bounding box center [125, 168] width 235 height 12
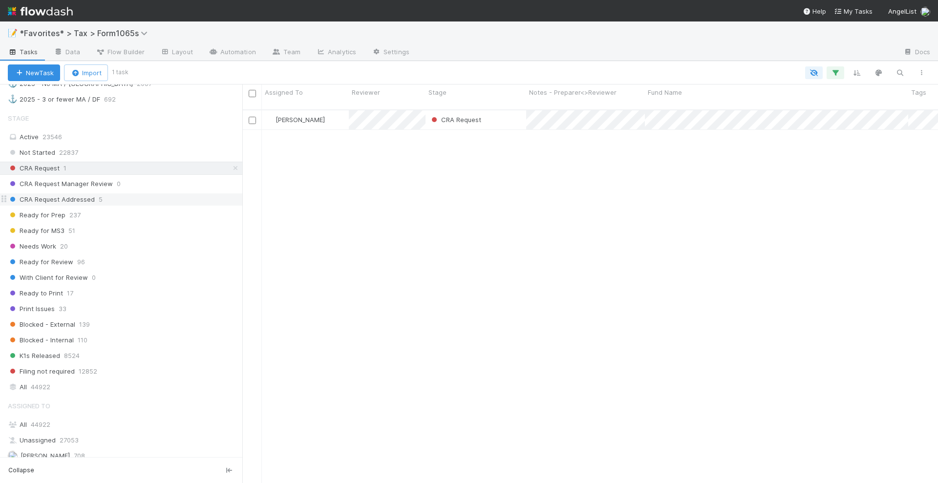
scroll to position [372, 687]
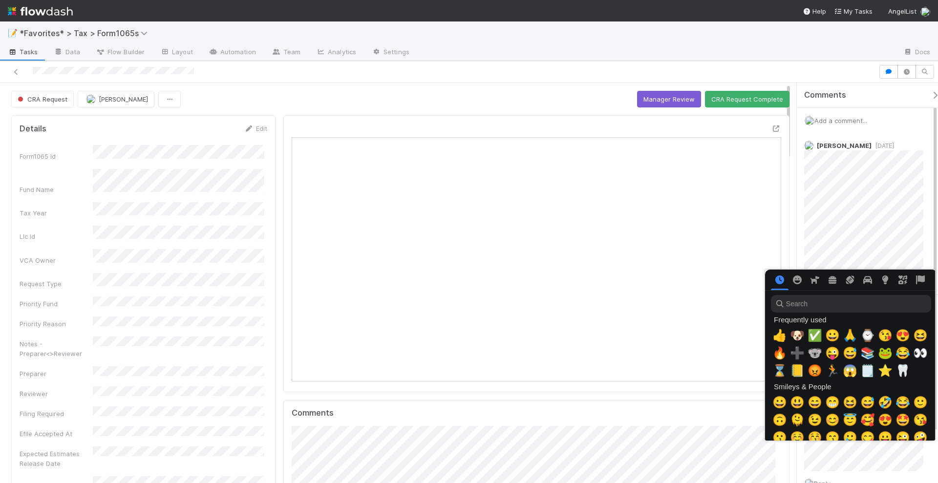
scroll to position [0, 5]
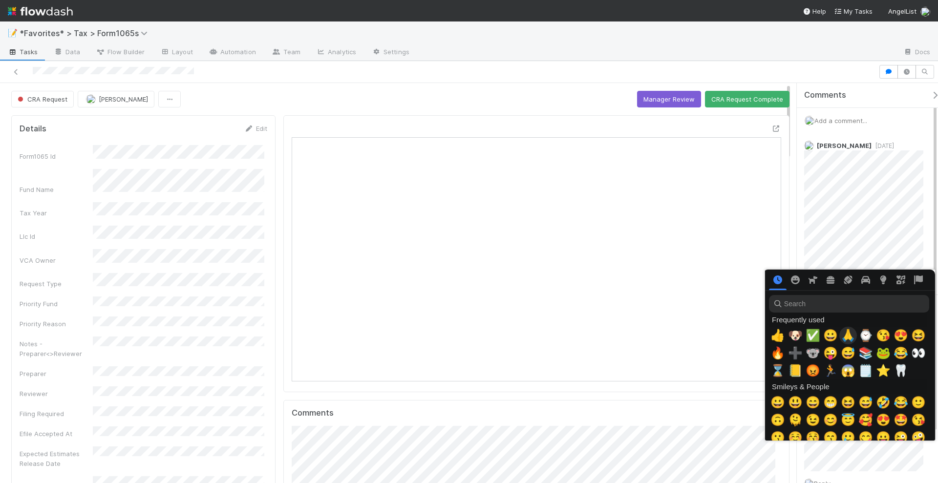
click at [848, 333] on span "🙏" at bounding box center [848, 336] width 15 height 14
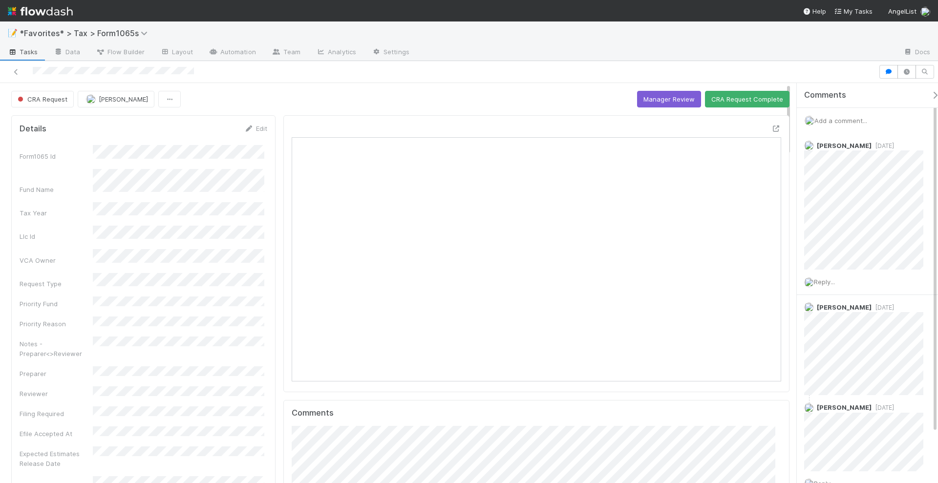
click at [789, 60] on div at bounding box center [656, 53] width 478 height 16
click at [725, 98] on button "CRA Request Complete" at bounding box center [747, 99] width 85 height 17
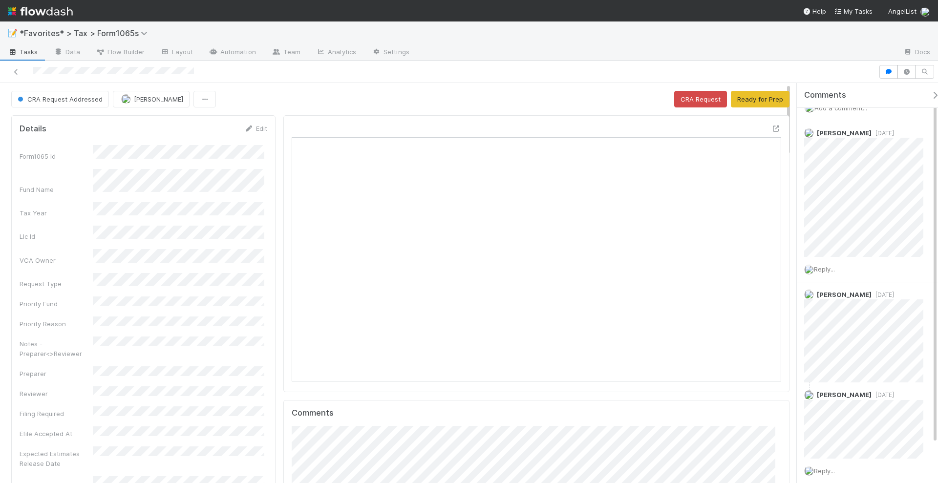
scroll to position [0, 0]
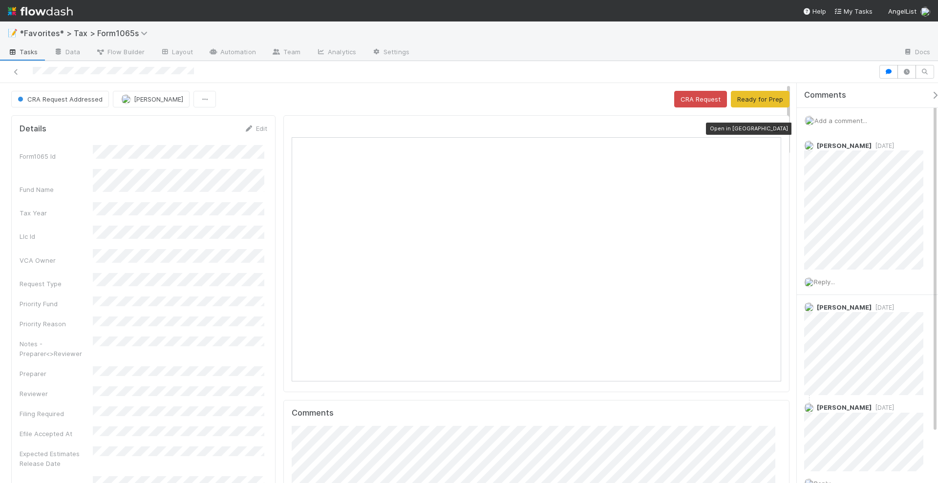
click at [772, 126] on icon at bounding box center [777, 129] width 10 height 6
click at [749, 99] on button "Ready for Prep" at bounding box center [760, 99] width 59 height 17
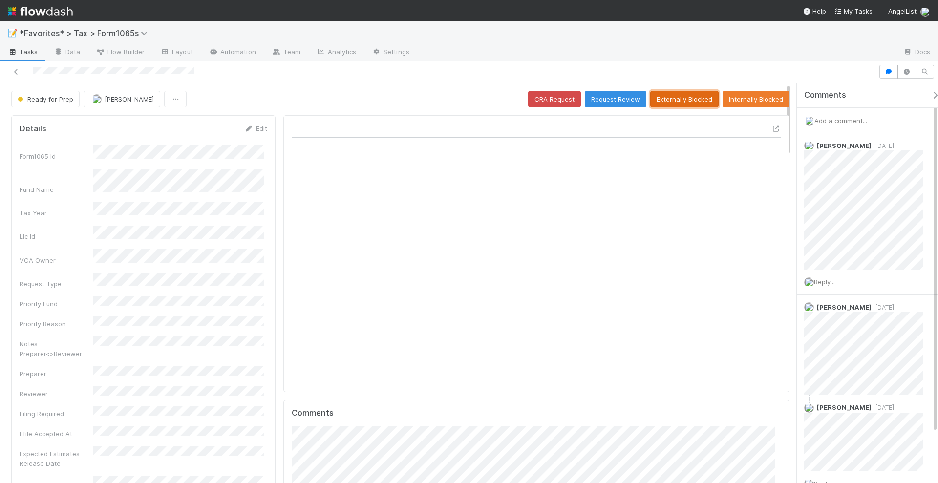
click at [694, 97] on button "Externally Blocked" at bounding box center [684, 99] width 68 height 17
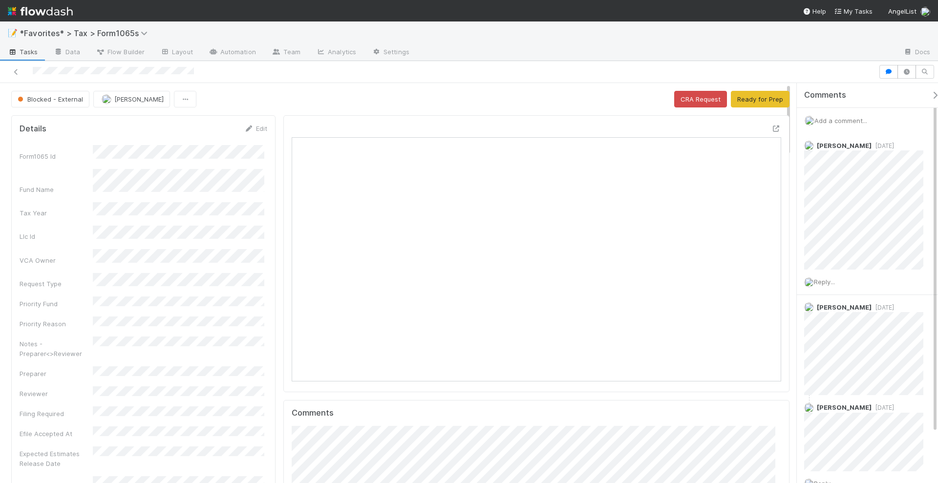
click at [63, 8] on img at bounding box center [40, 11] width 65 height 17
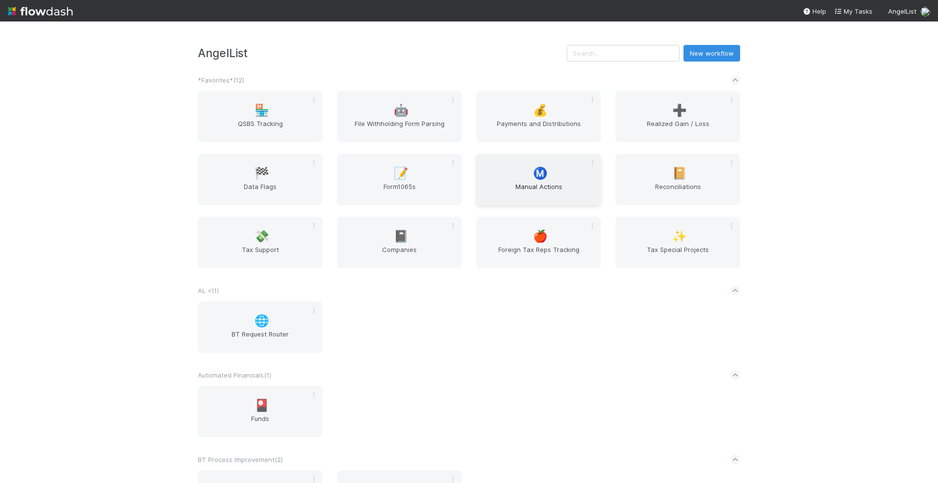
click at [522, 179] on div "Ⓜ️ Manual Actions" at bounding box center [538, 179] width 125 height 51
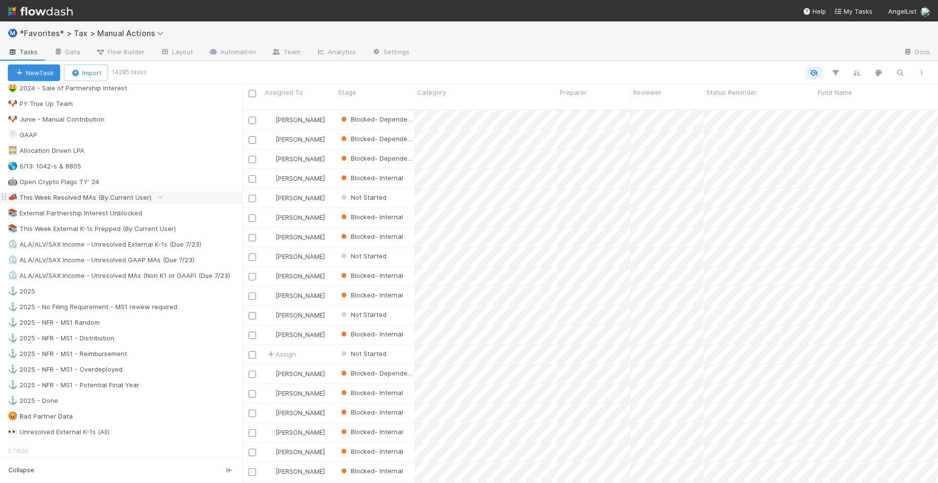
scroll to position [489, 0]
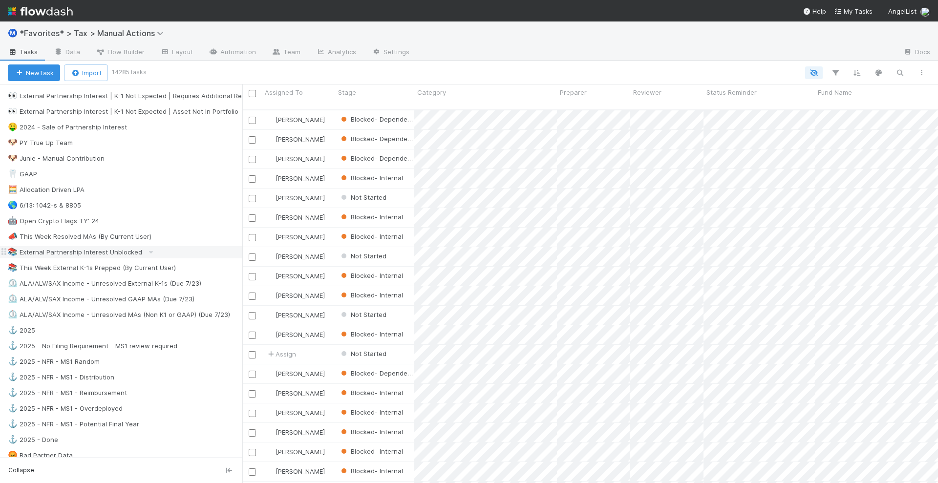
click at [73, 246] on div "📚 External Partnership Interest Unblocked" at bounding box center [75, 252] width 134 height 12
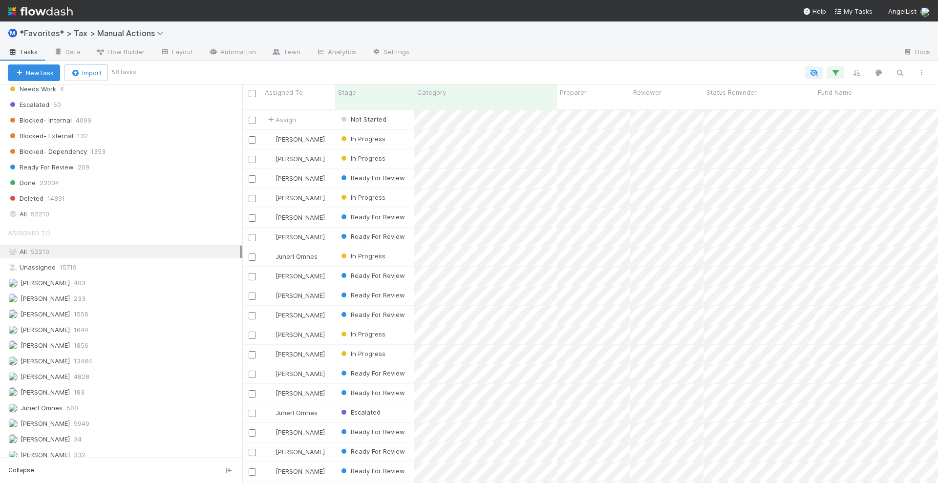
scroll to position [978, 0]
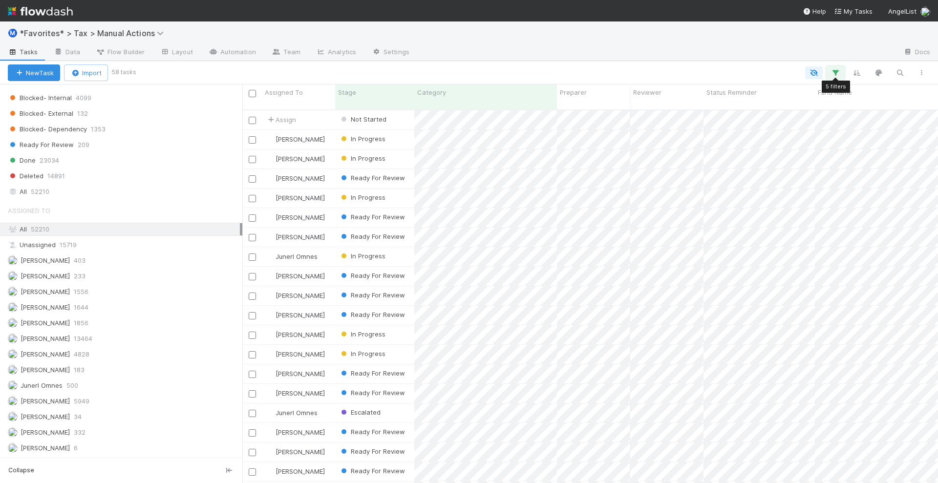
click at [844, 73] on button "button" at bounding box center [836, 72] width 18 height 13
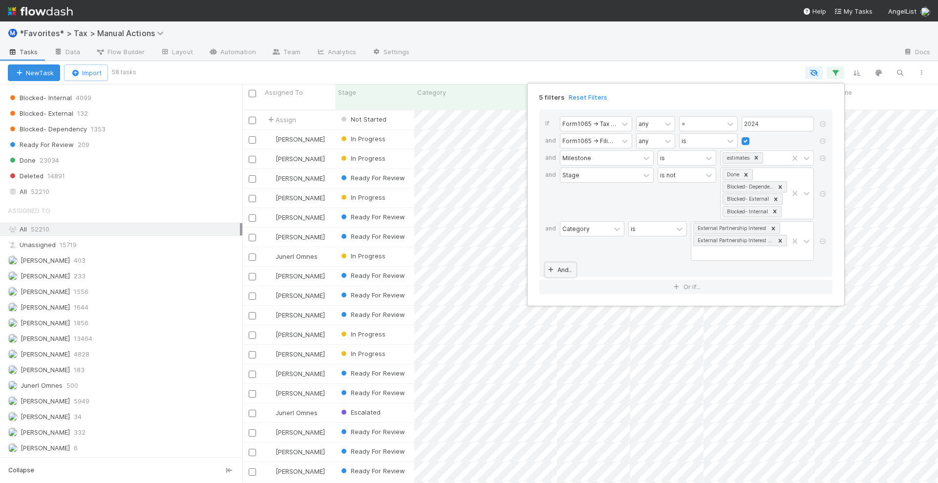
click at [564, 263] on link "And.." at bounding box center [560, 270] width 31 height 14
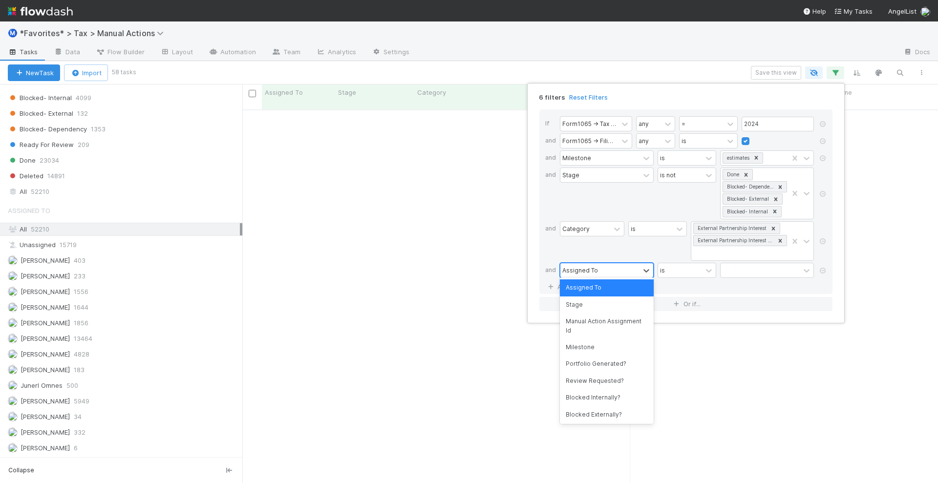
click at [573, 269] on div "Assigned To" at bounding box center [581, 270] width 36 height 9
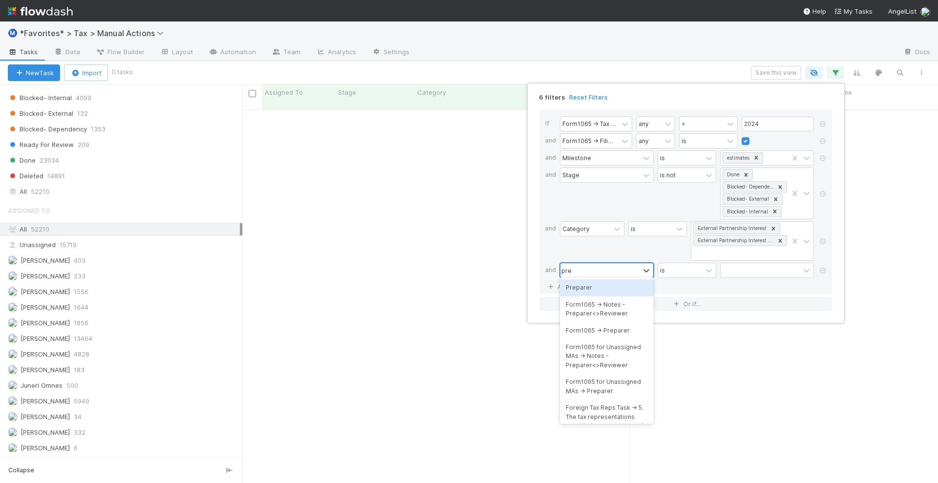
scroll to position [363, 677]
type input "prep"
click at [572, 291] on div "Preparer" at bounding box center [607, 288] width 94 height 17
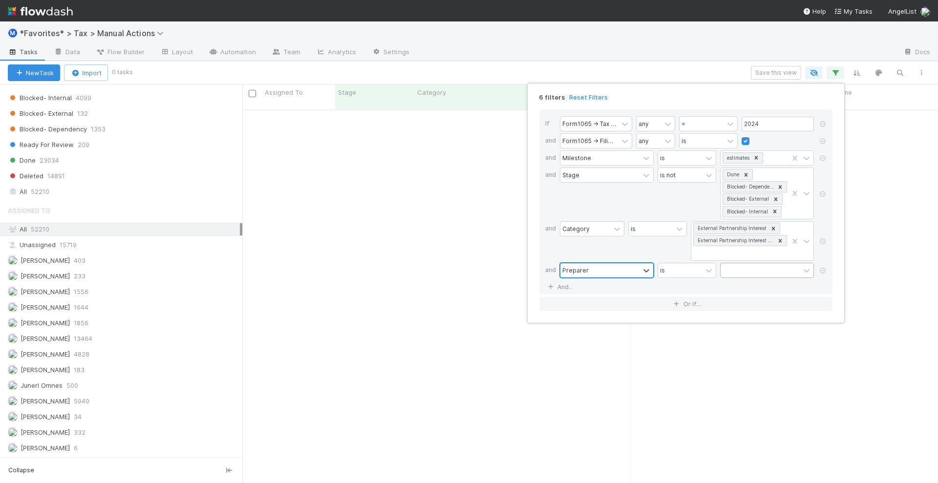
click at [743, 263] on div at bounding box center [760, 270] width 79 height 14
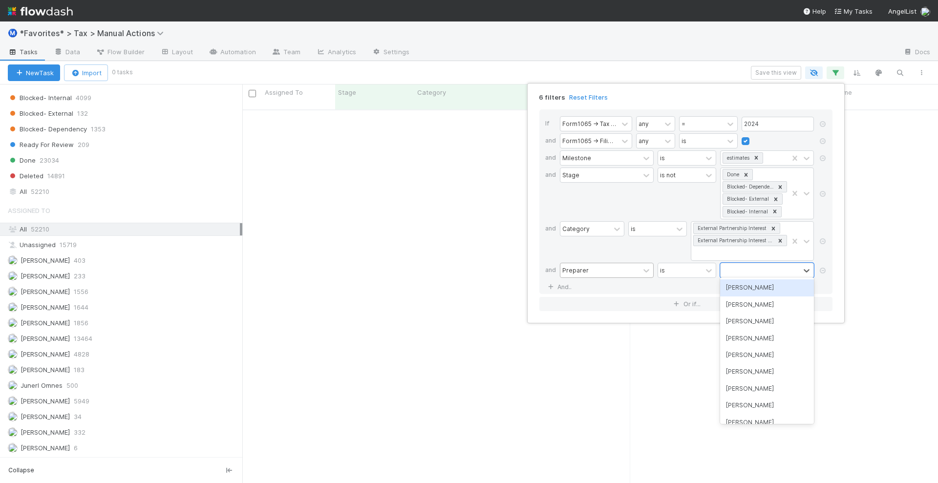
click at [743, 292] on div "Helen Vo" at bounding box center [767, 288] width 94 height 17
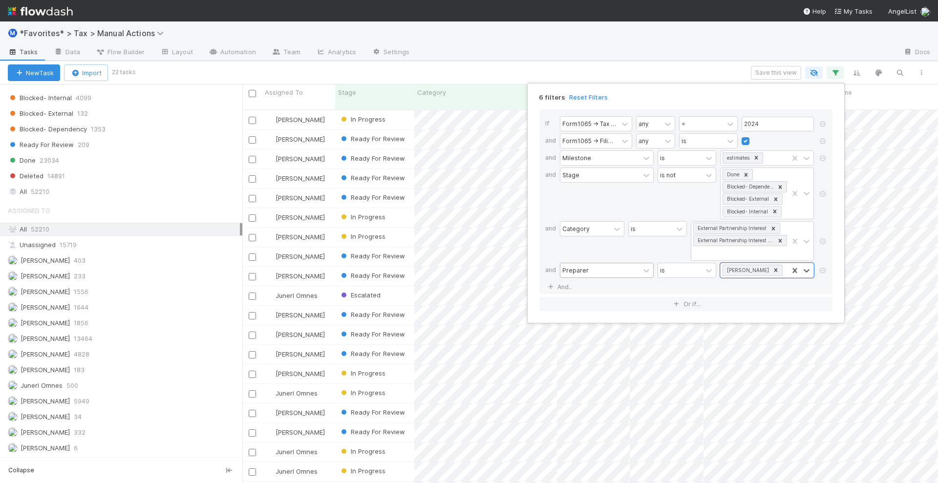
scroll to position [372, 687]
drag, startPoint x: 688, startPoint y: 71, endPoint x: 684, endPoint y: 66, distance: 6.4
click at [687, 69] on div "6 filters Reset Filters If Form1065 -> Tax Year any = 2024 and Form1065 -> Fili…" at bounding box center [469, 241] width 938 height 483
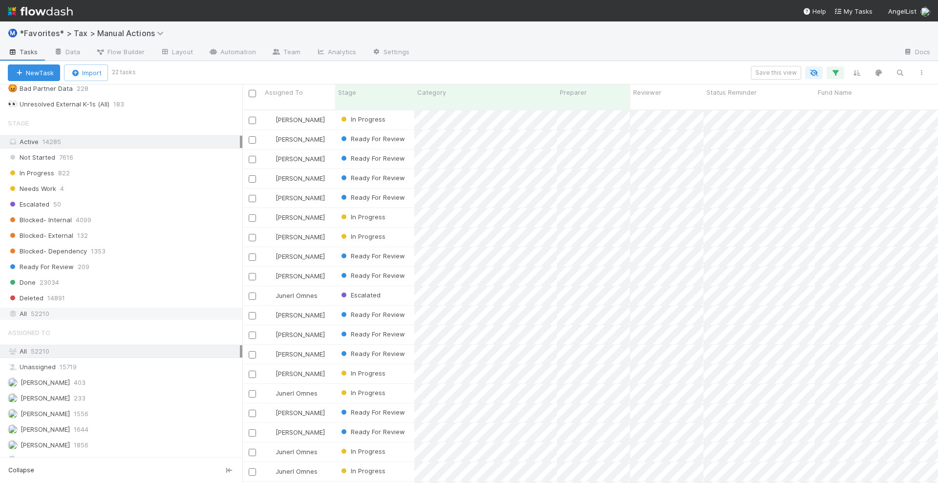
scroll to position [856, 0]
click at [87, 152] on div "Not Started 7616" at bounding box center [125, 158] width 235 height 12
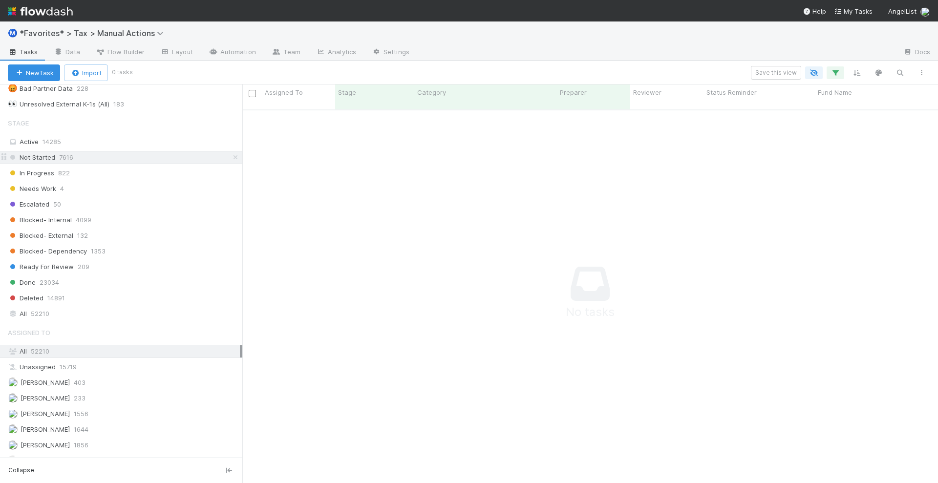
scroll to position [363, 677]
click at [92, 167] on div "In Progress 822" at bounding box center [125, 173] width 235 height 12
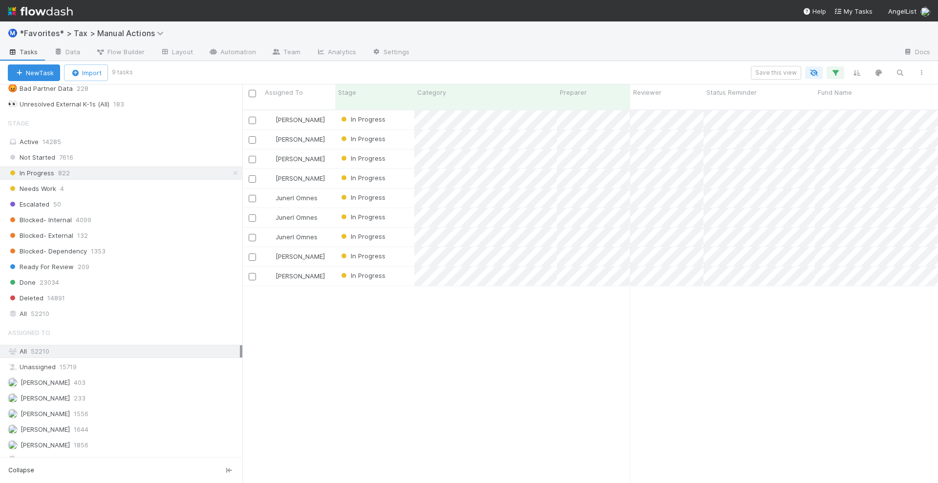
scroll to position [372, 687]
click at [166, 183] on div "Needs Work 4" at bounding box center [125, 189] width 235 height 12
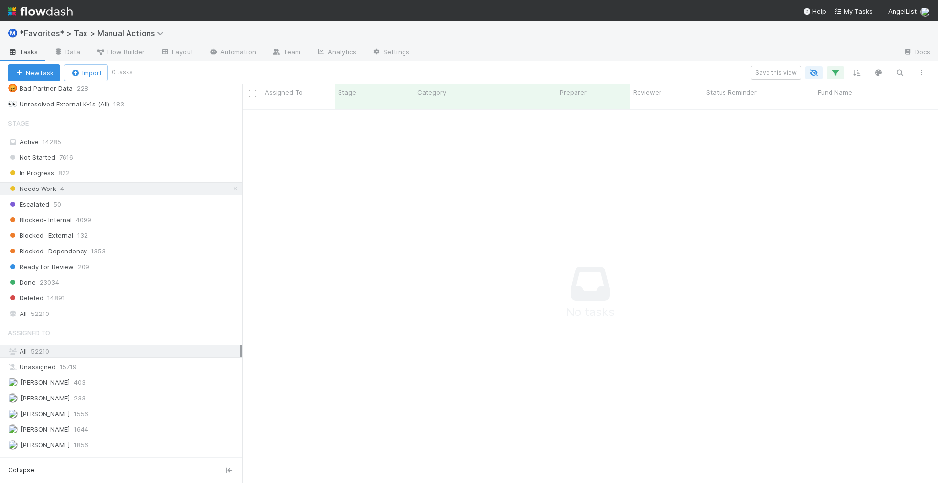
scroll to position [363, 677]
click at [166, 167] on div "In Progress 822" at bounding box center [125, 173] width 235 height 12
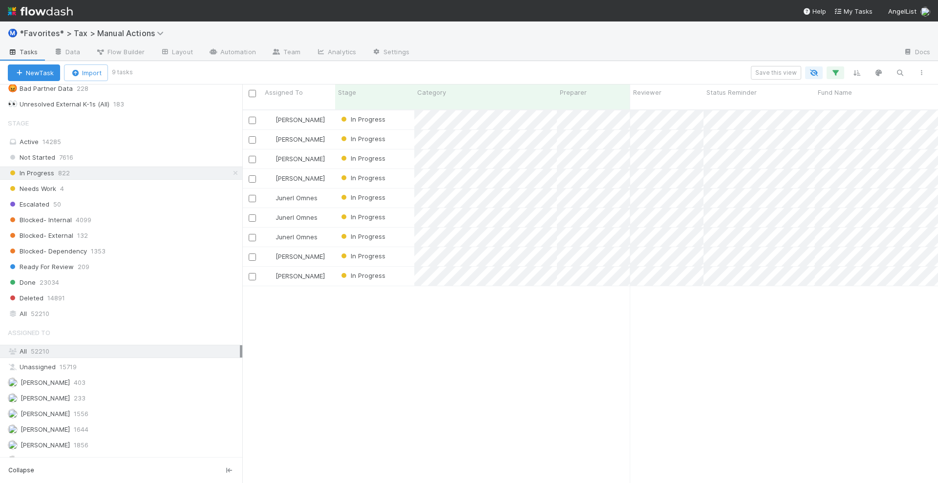
scroll to position [372, 687]
click at [434, 93] on span "Category" at bounding box center [431, 92] width 29 height 10
click at [445, 106] on div "Sort First → Last" at bounding box center [473, 111] width 111 height 15
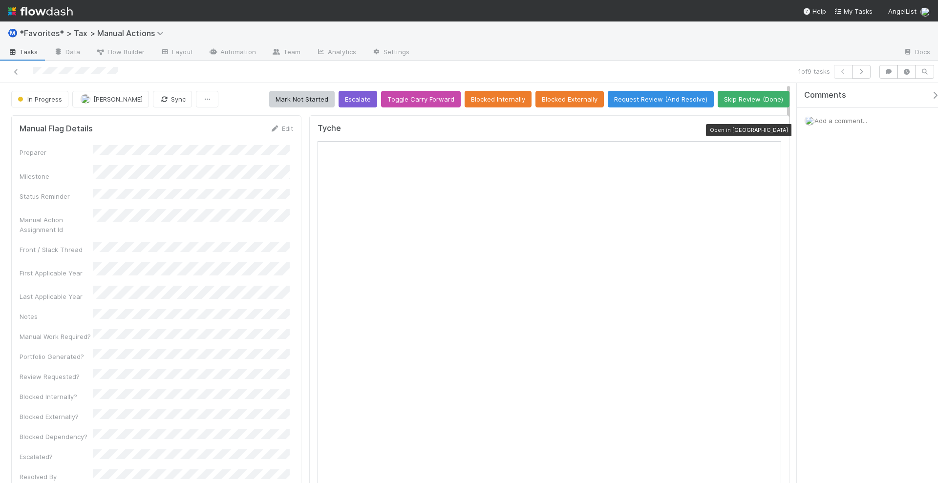
click at [772, 131] on icon at bounding box center [777, 131] width 10 height 6
click at [649, 98] on button "Request Review (And Resolve)" at bounding box center [661, 99] width 106 height 17
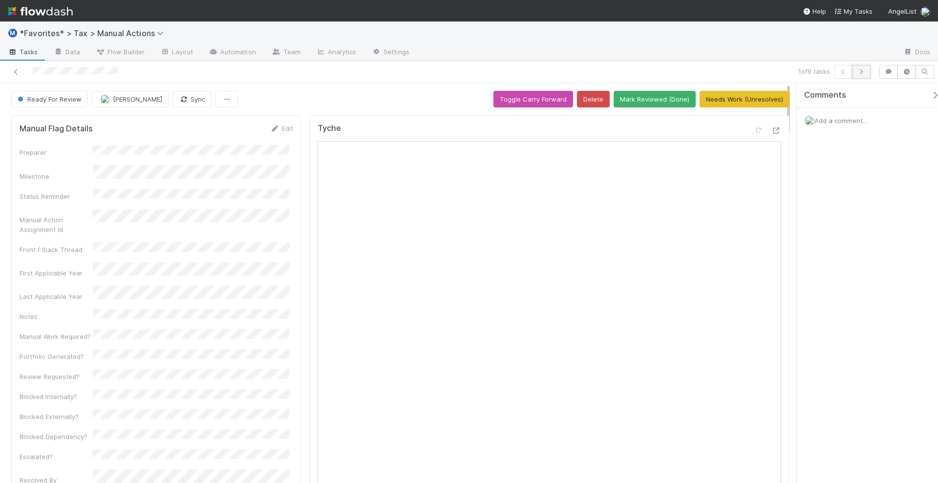
click at [866, 73] on icon "button" at bounding box center [862, 72] width 10 height 6
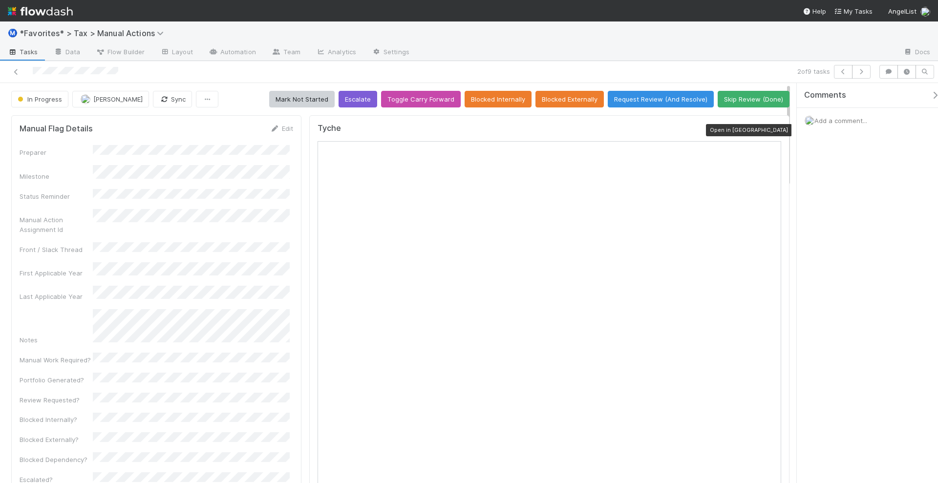
click at [772, 128] on icon at bounding box center [777, 131] width 10 height 6
click at [660, 101] on button "Request Review (And Resolve)" at bounding box center [661, 99] width 106 height 17
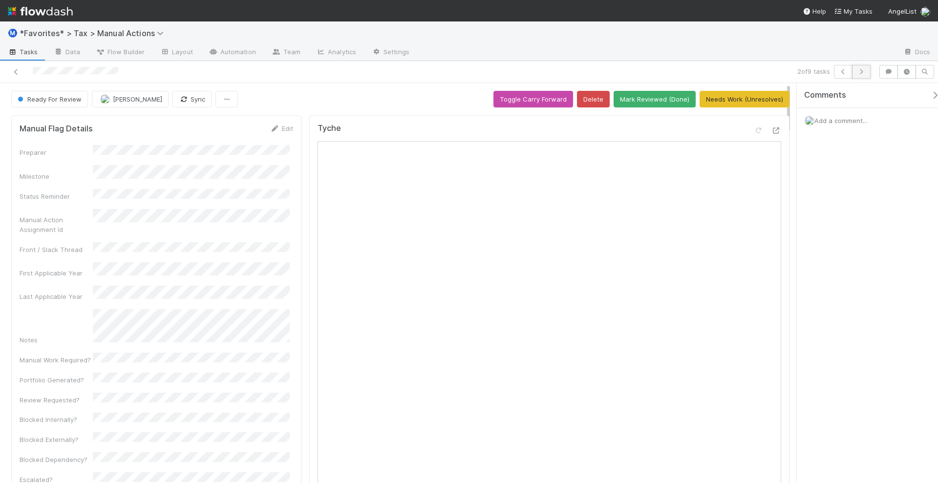
click at [863, 69] on icon "button" at bounding box center [862, 72] width 10 height 6
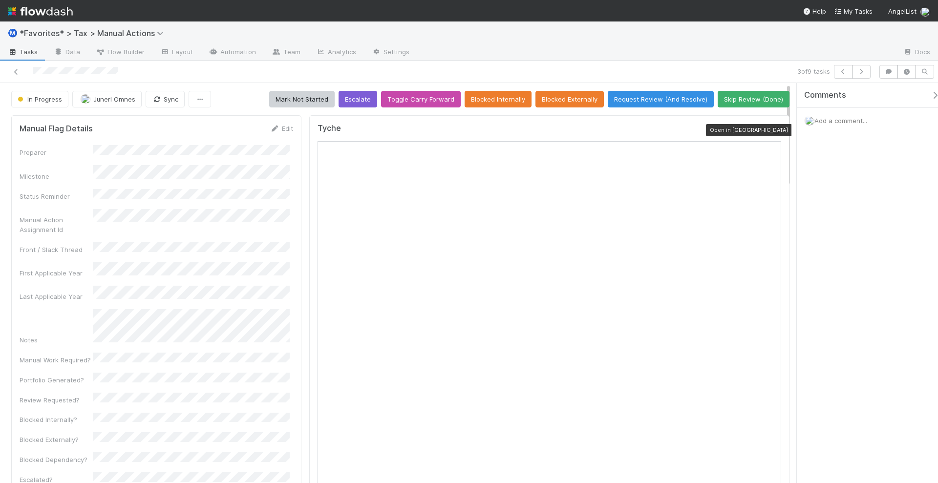
click at [772, 130] on icon at bounding box center [777, 131] width 10 height 6
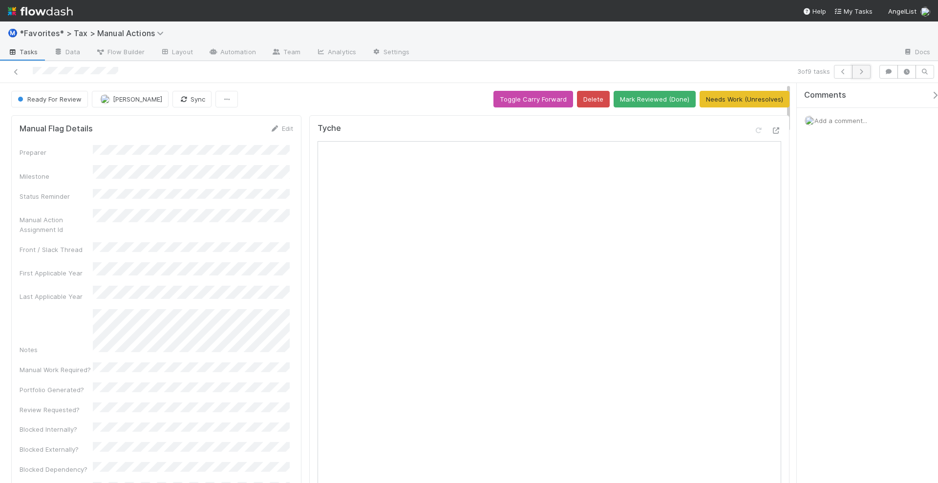
click at [866, 71] on icon "button" at bounding box center [862, 72] width 10 height 6
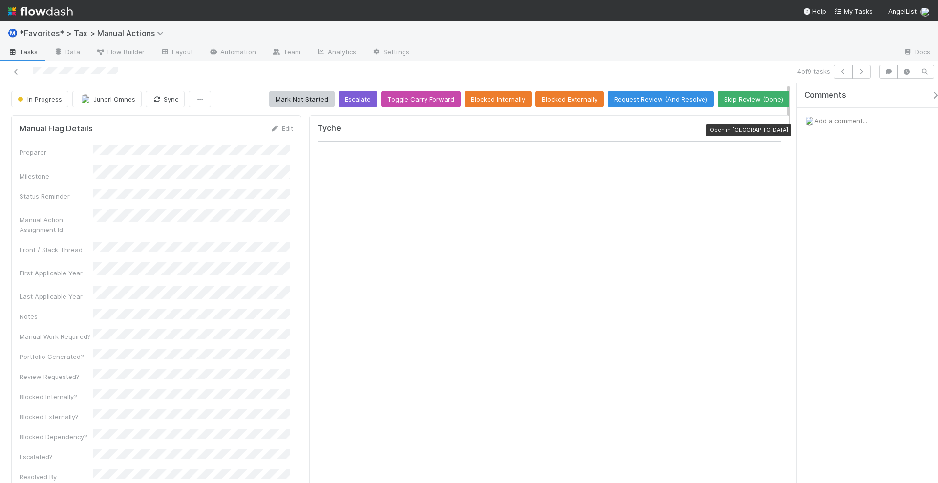
click at [772, 128] on icon at bounding box center [777, 131] width 10 height 6
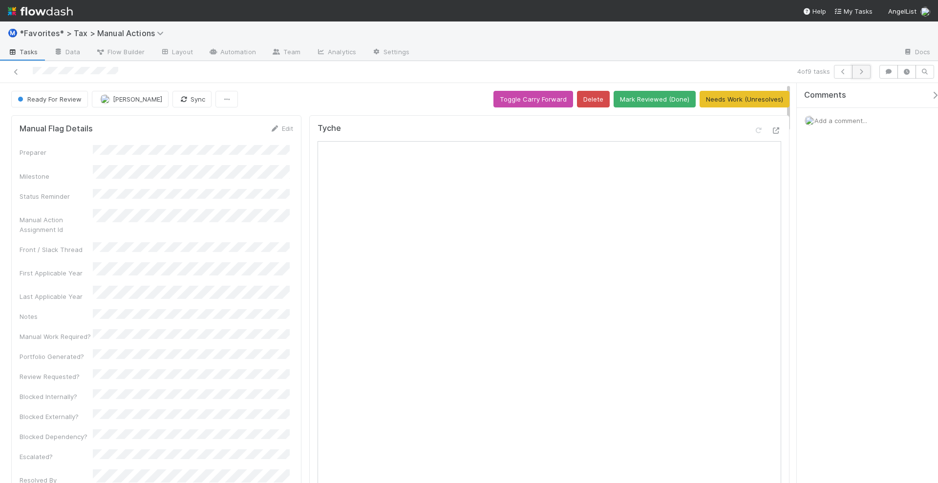
click at [869, 70] on button "button" at bounding box center [861, 72] width 19 height 14
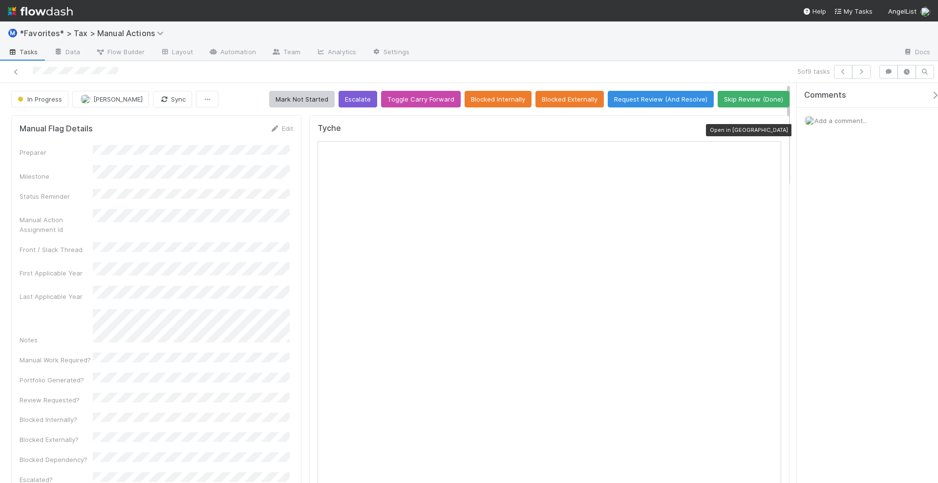
click at [772, 128] on icon at bounding box center [777, 131] width 10 height 6
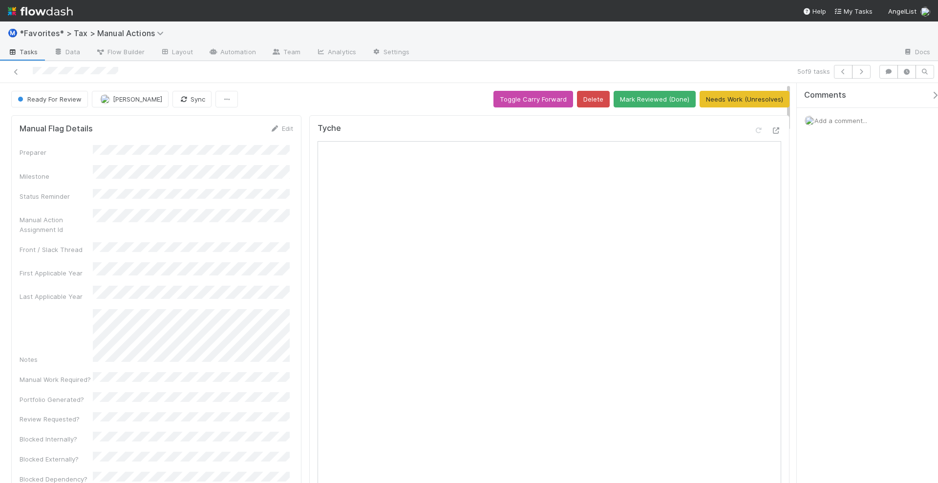
click at [865, 79] on div "5 of 9 tasks" at bounding box center [469, 72] width 938 height 22
click at [865, 72] on icon "button" at bounding box center [862, 72] width 10 height 6
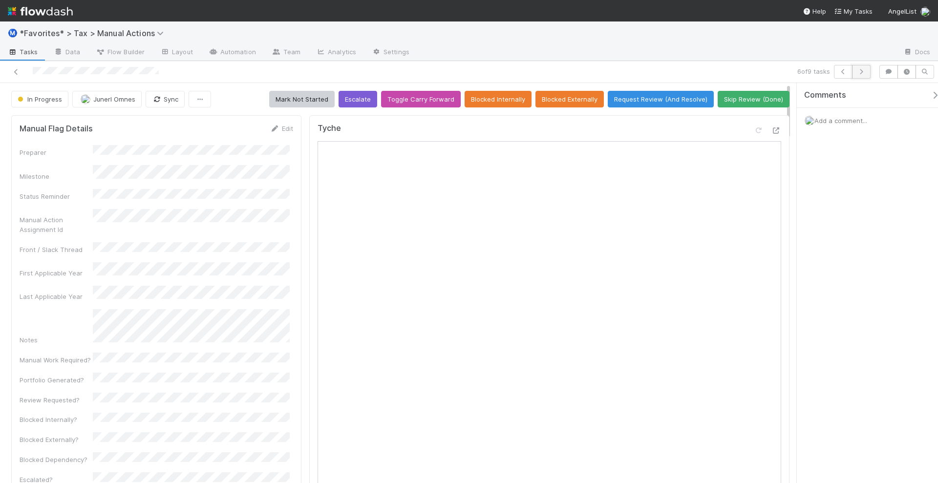
click at [866, 71] on icon "button" at bounding box center [862, 72] width 10 height 6
click at [771, 124] on div "Tyche Open in New Tab" at bounding box center [550, 133] width 464 height 18
click at [772, 129] on icon at bounding box center [777, 131] width 10 height 6
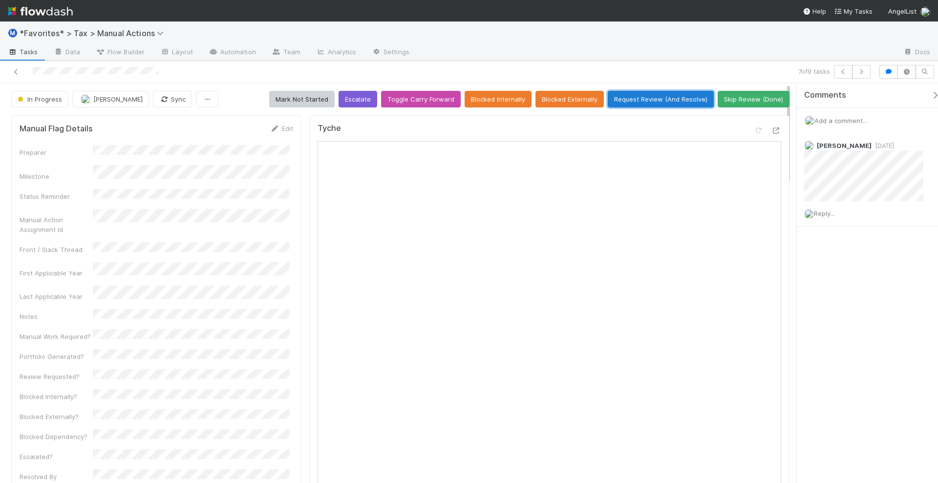
click at [662, 103] on button "Request Review (And Resolve)" at bounding box center [661, 99] width 106 height 17
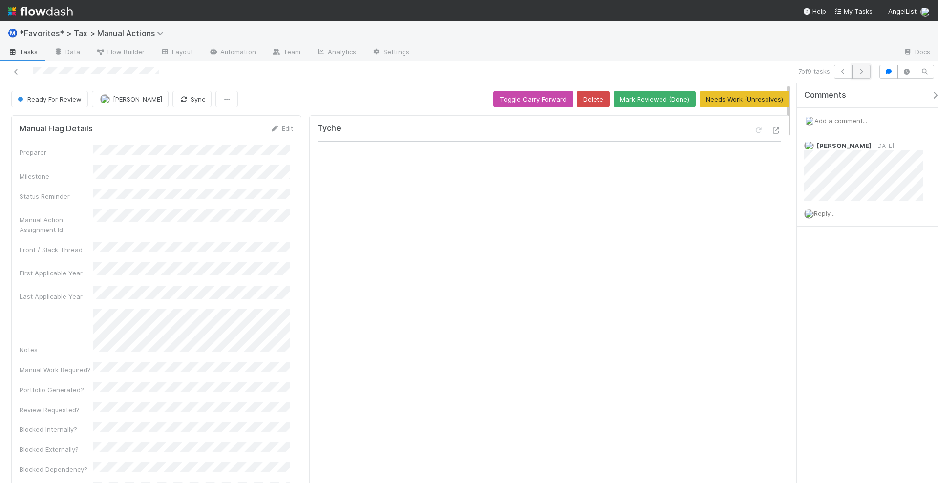
click at [865, 72] on icon "button" at bounding box center [862, 72] width 10 height 6
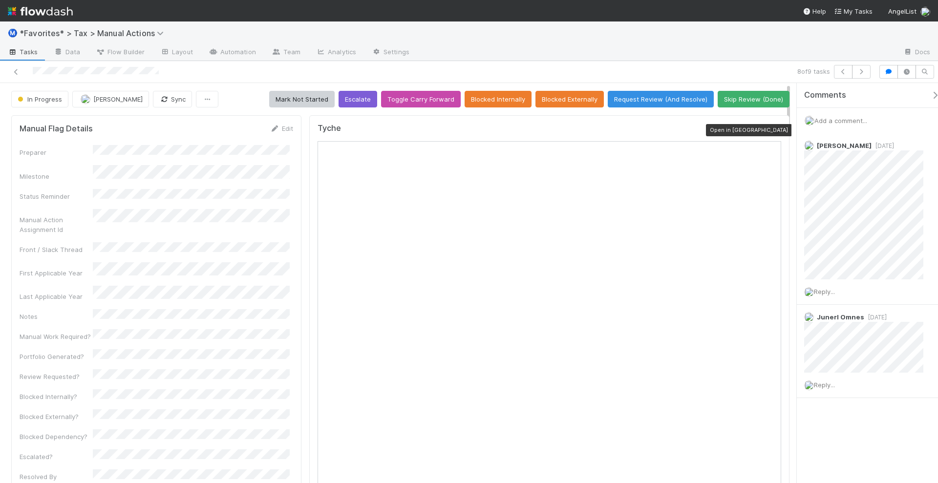
click at [772, 132] on icon at bounding box center [777, 131] width 10 height 6
click at [124, 95] on span "Johnmel Matining" at bounding box center [117, 99] width 49 height 8
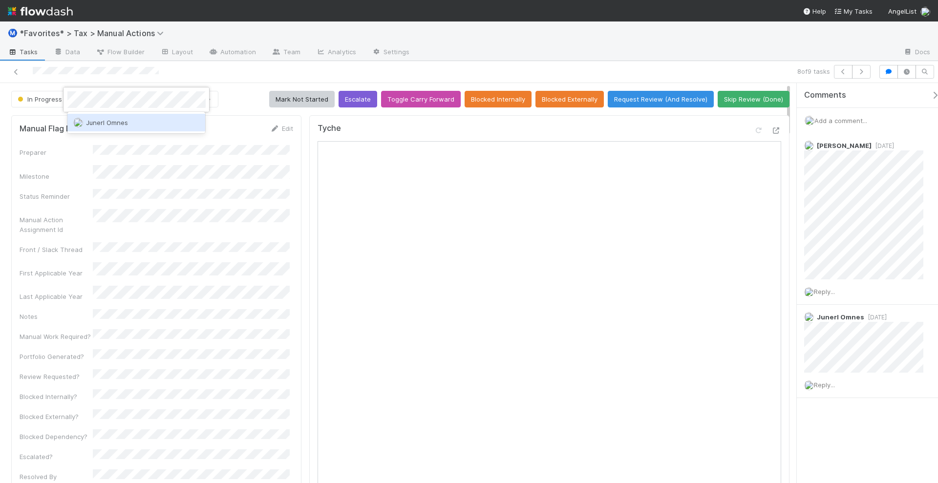
click at [108, 127] on div "Junerl Omnes" at bounding box center [136, 123] width 138 height 18
click at [242, 76] on div at bounding box center [222, 72] width 437 height 14
click at [837, 117] on span "Add a comment..." at bounding box center [841, 121] width 53 height 8
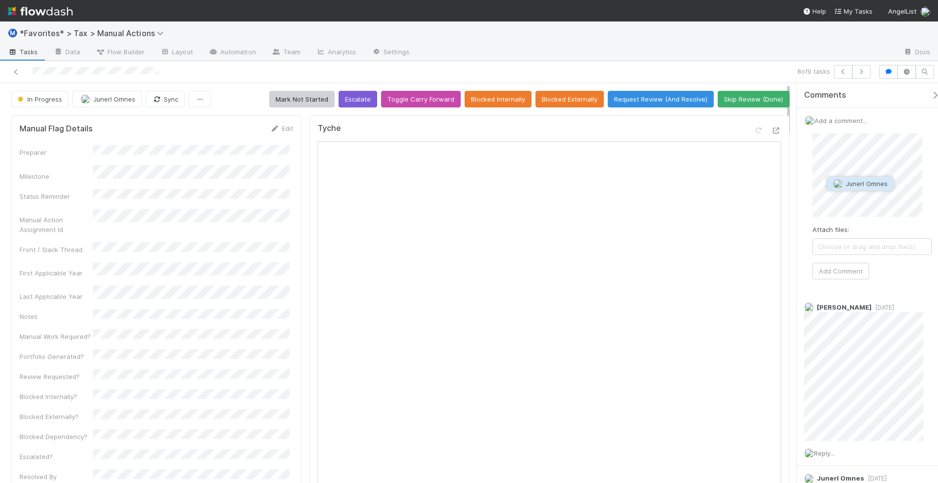
click at [856, 186] on span "Junerl Omnes" at bounding box center [867, 184] width 42 height 8
click at [849, 264] on button "Add Comment" at bounding box center [841, 271] width 57 height 17
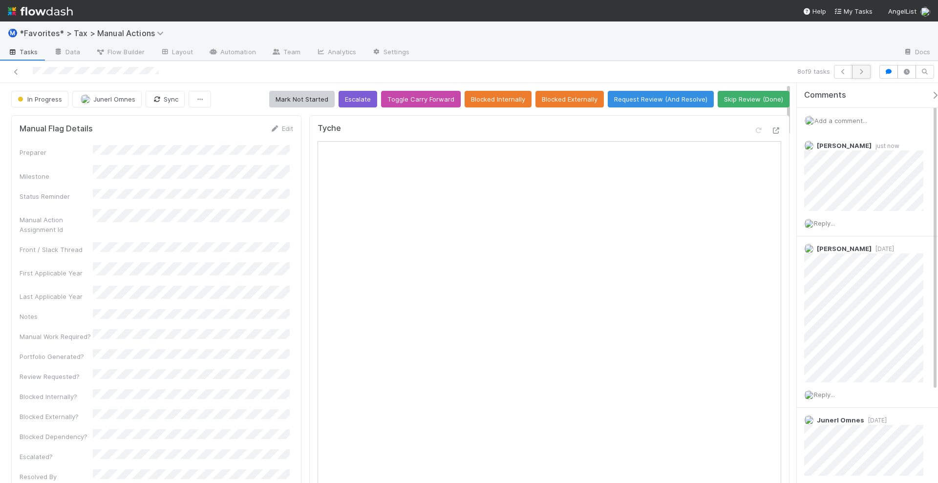
click at [861, 73] on icon "button" at bounding box center [862, 72] width 10 height 6
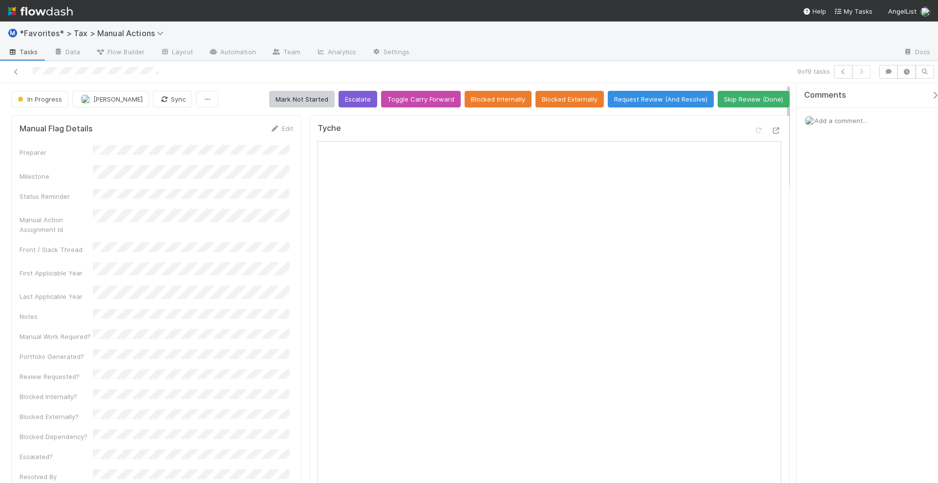
scroll to position [122, 0]
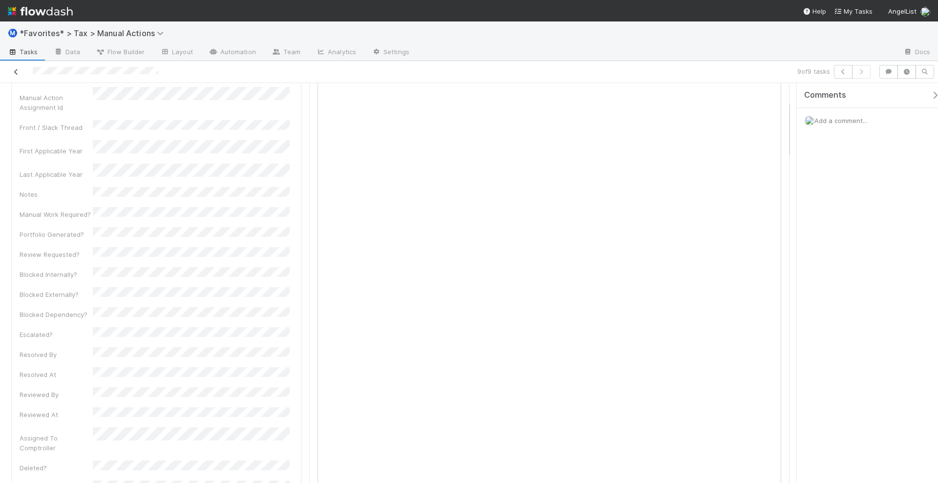
click at [15, 70] on icon at bounding box center [16, 72] width 10 height 6
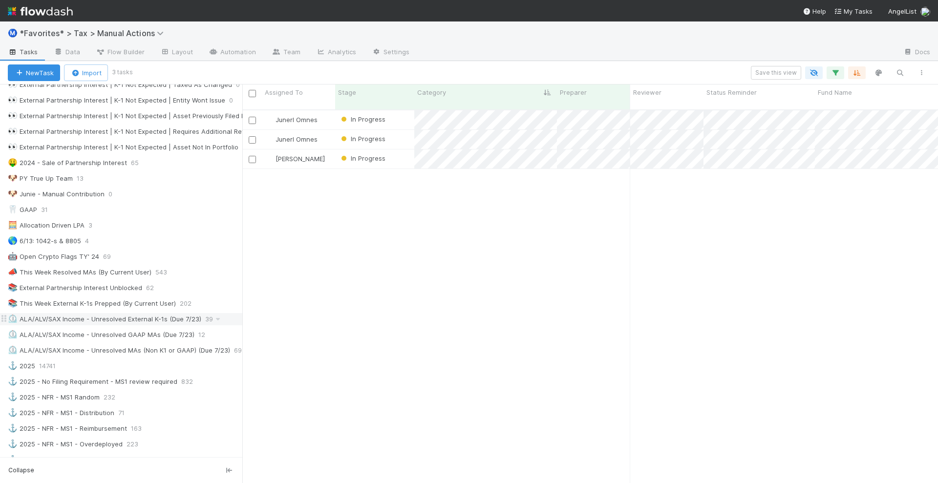
scroll to position [489, 0]
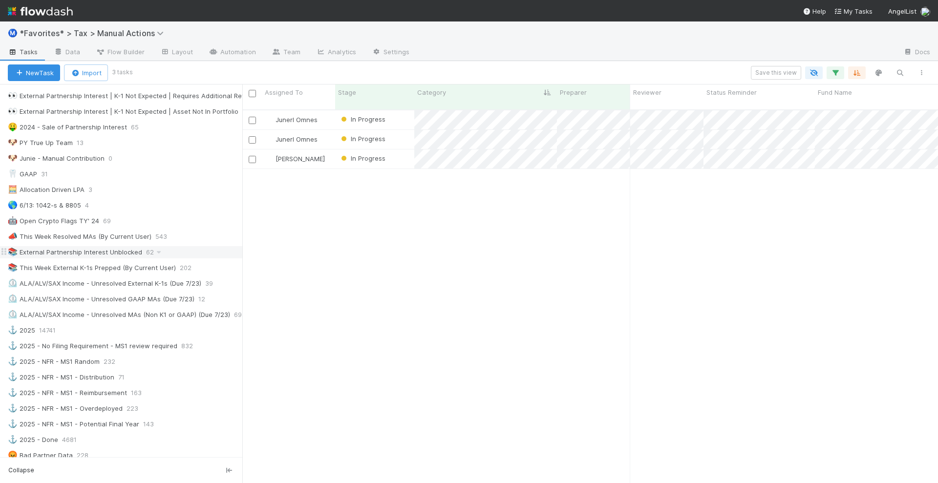
click at [79, 246] on div "📚 External Partnership Interest Unblocked" at bounding box center [75, 252] width 134 height 12
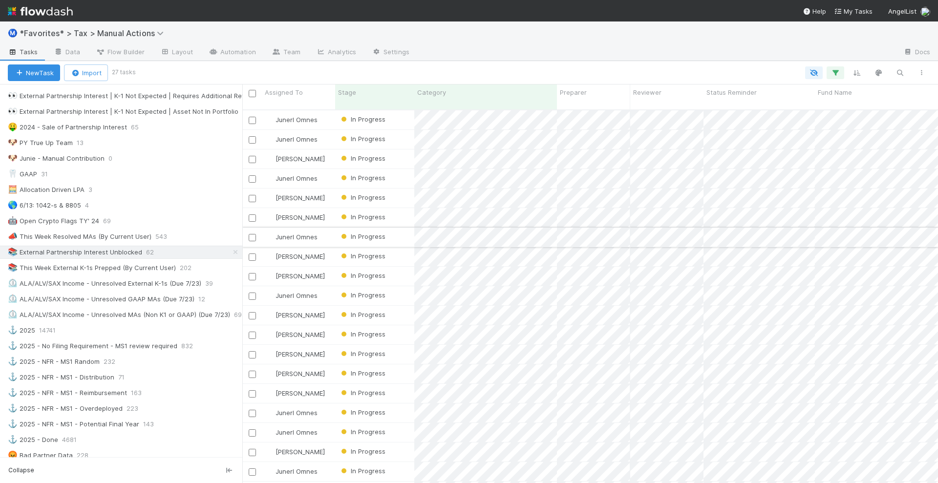
scroll to position [372, 687]
click at [838, 71] on icon "button" at bounding box center [836, 72] width 10 height 9
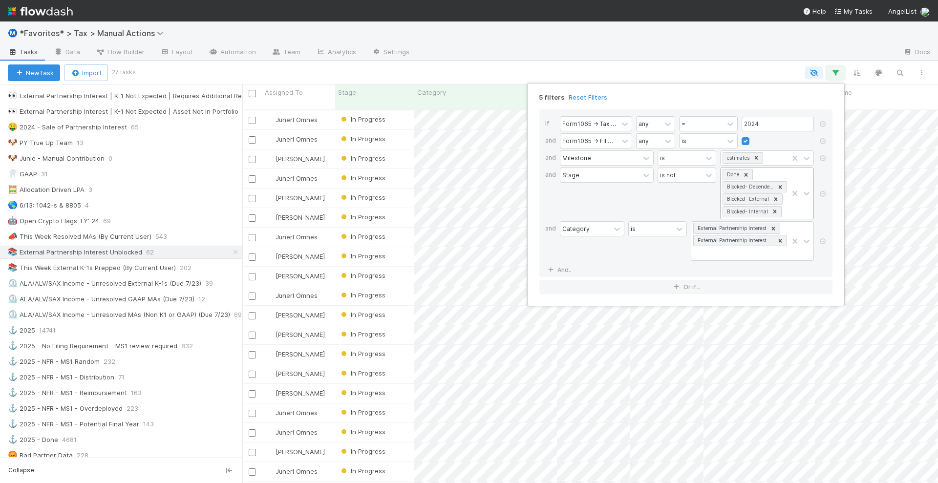
click at [775, 197] on icon at bounding box center [776, 198] width 3 height 3
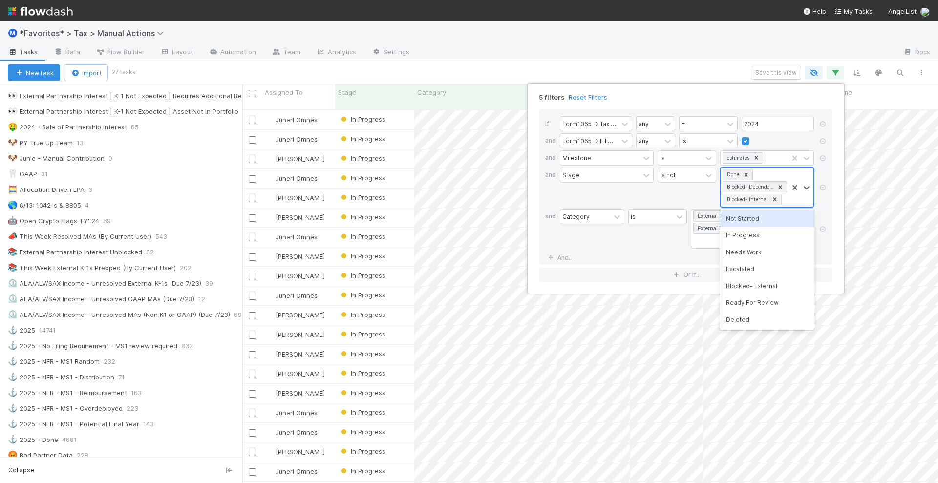
scroll to position [372, 687]
click at [774, 197] on icon at bounding box center [775, 198] width 3 height 3
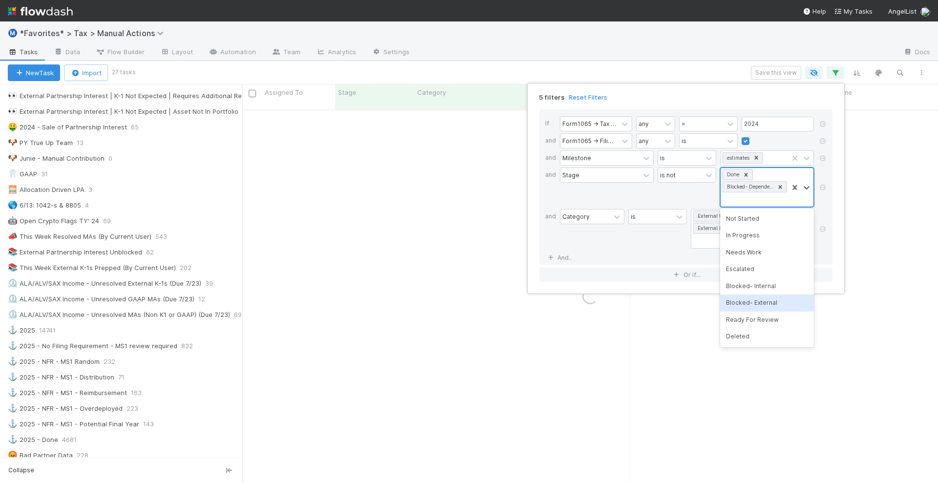
click at [758, 305] on div "Blocked- External" at bounding box center [767, 303] width 94 height 17
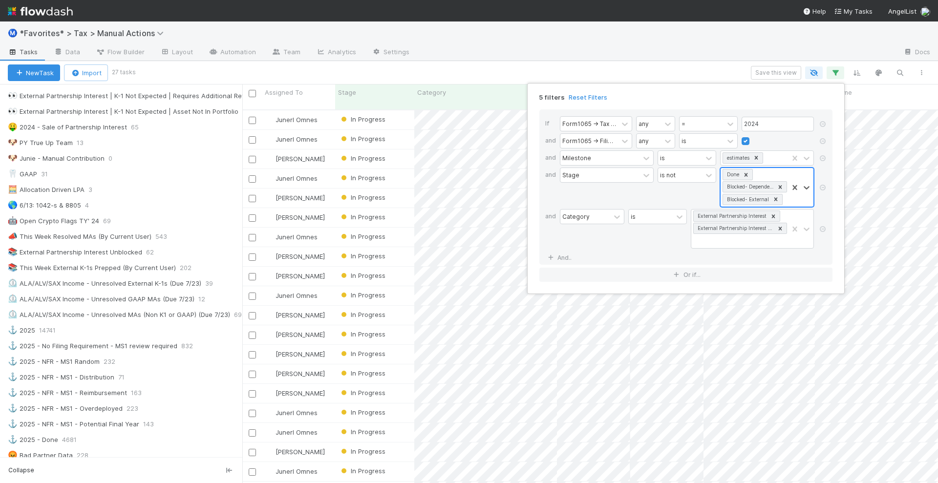
click at [638, 68] on div "5 filters Reset Filters If Form1065 -> Tax Year any = 2024 and Form1065 -> Fili…" at bounding box center [469, 241] width 938 height 483
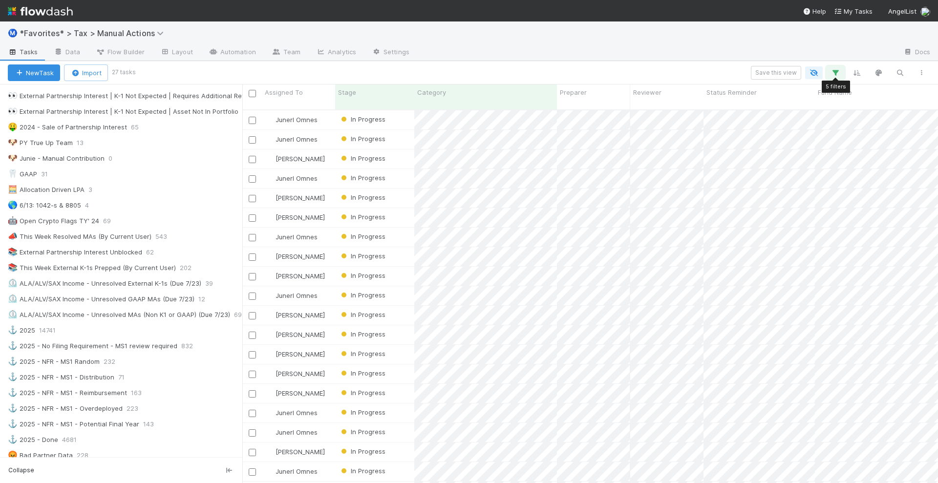
click at [839, 69] on icon "button" at bounding box center [836, 72] width 10 height 9
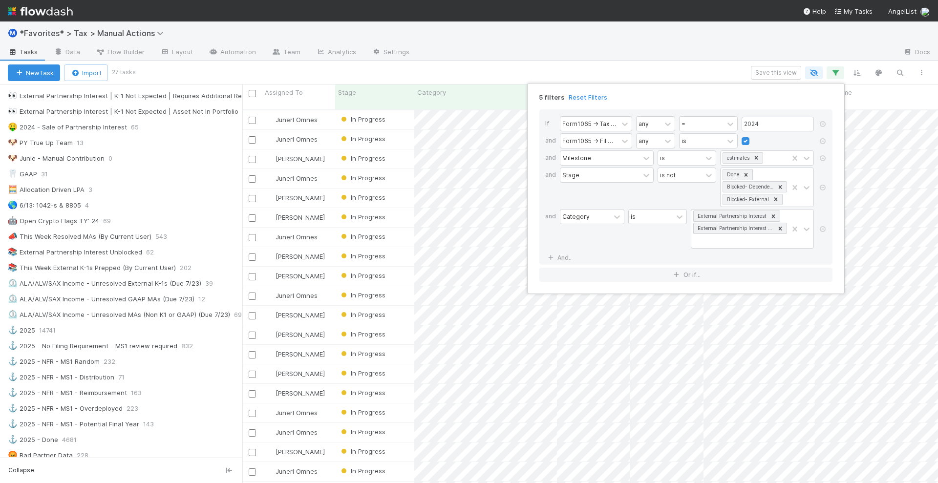
click at [653, 64] on div "5 filters Reset Filters If Form1065 -> Tax Year any = 2024 and Form1065 -> Fili…" at bounding box center [469, 241] width 938 height 483
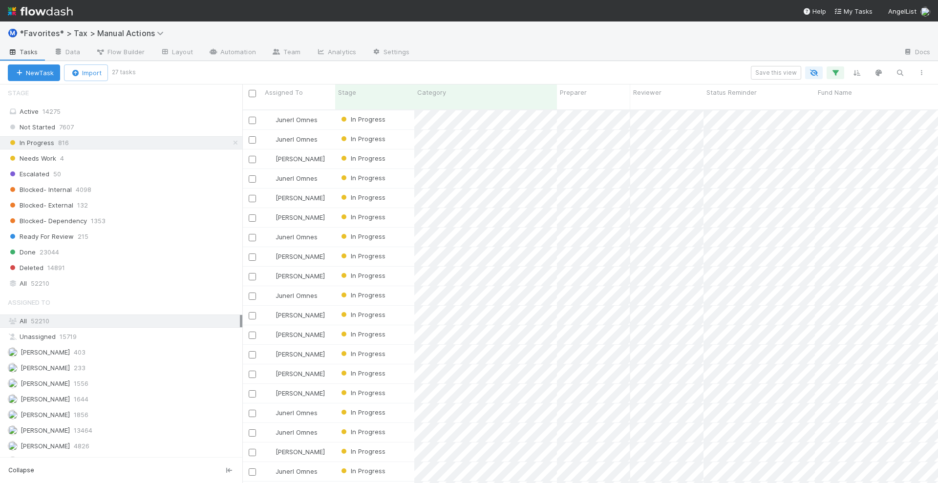
scroll to position [794, 0]
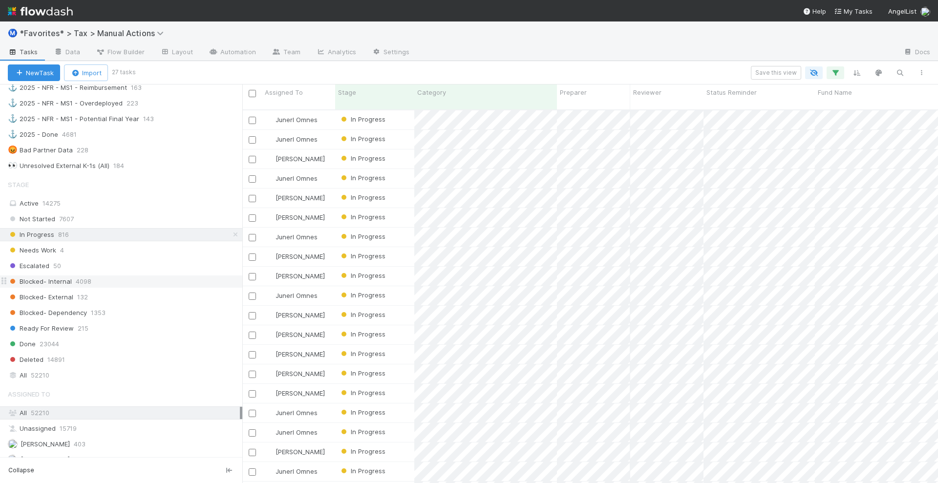
click at [76, 276] on span "4098" at bounding box center [84, 282] width 16 height 12
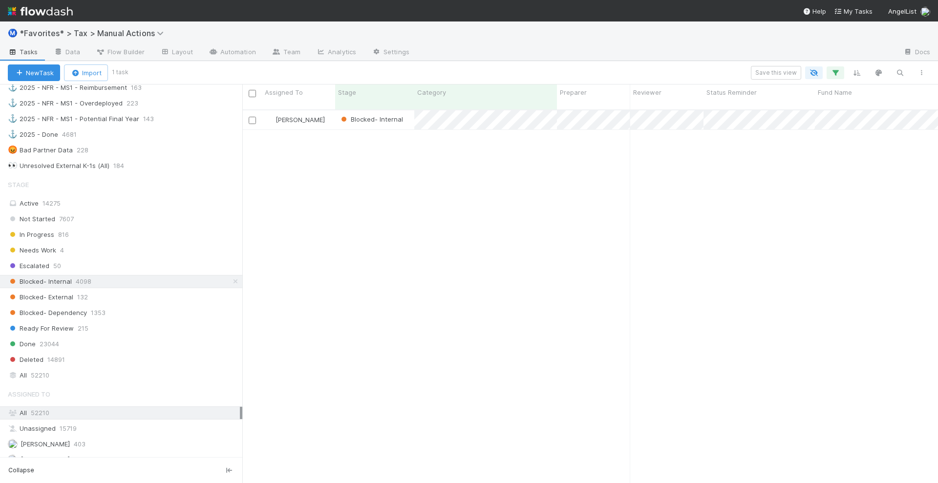
scroll to position [372, 687]
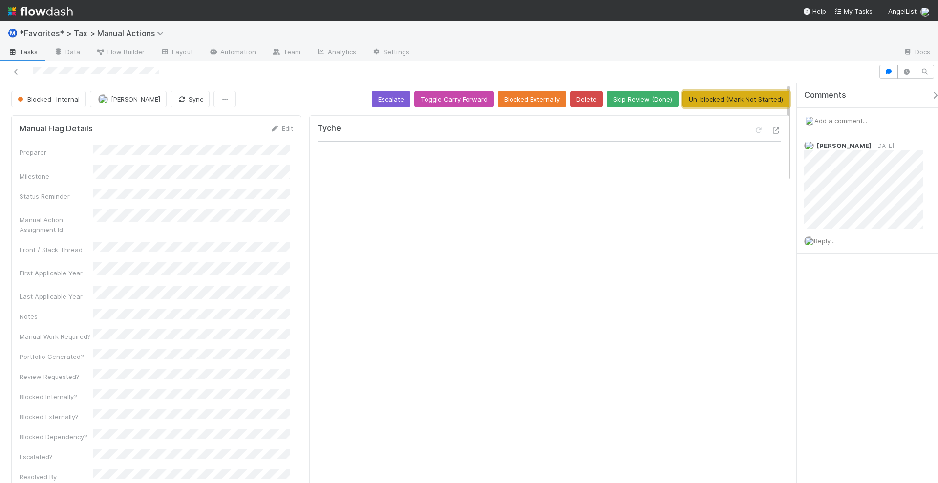
click at [703, 98] on button "Un-blocked (Mark Not Started)" at bounding box center [736, 99] width 107 height 17
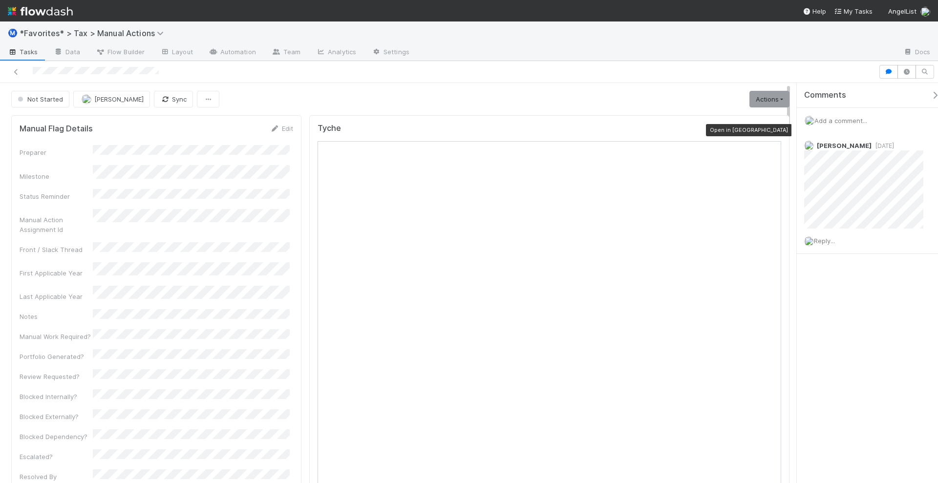
click at [772, 130] on icon at bounding box center [777, 131] width 10 height 6
click at [759, 98] on link "Actions" at bounding box center [770, 99] width 40 height 17
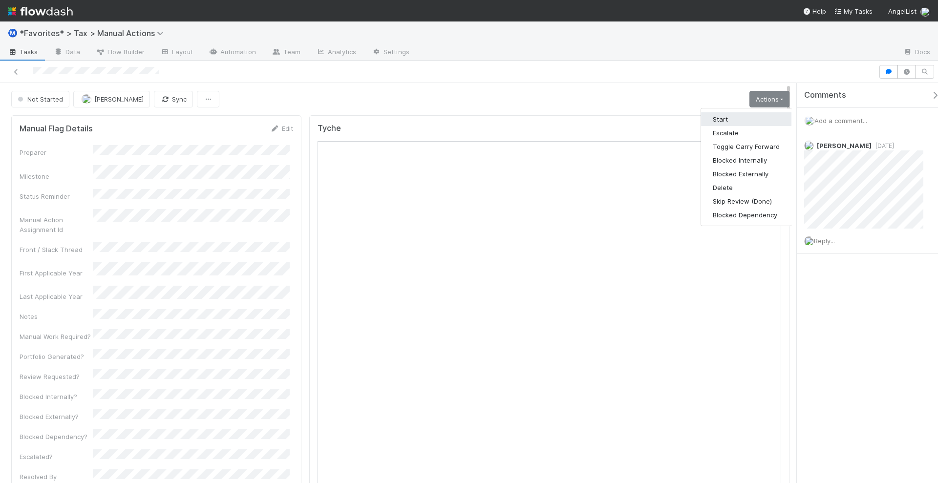
click at [751, 114] on button "Start" at bounding box center [746, 119] width 90 height 14
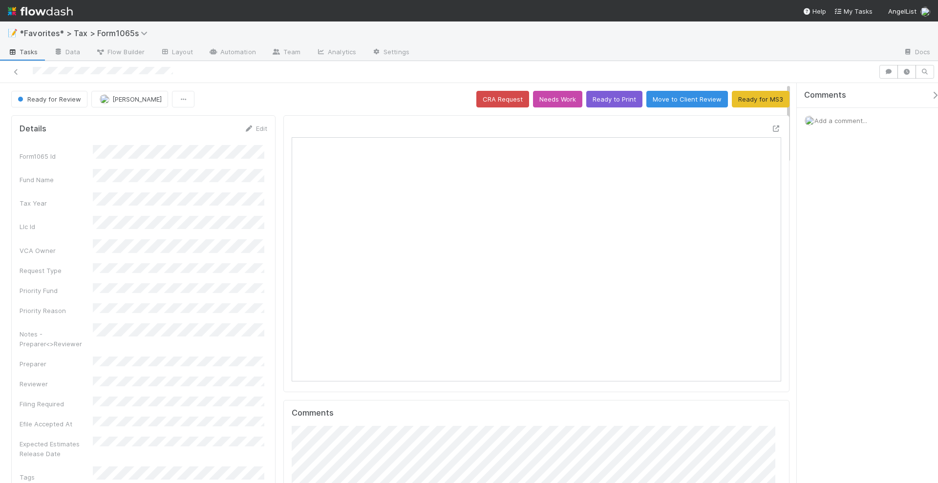
scroll to position [190, 236]
click at [843, 118] on span "Add a comment..." at bounding box center [841, 121] width 53 height 8
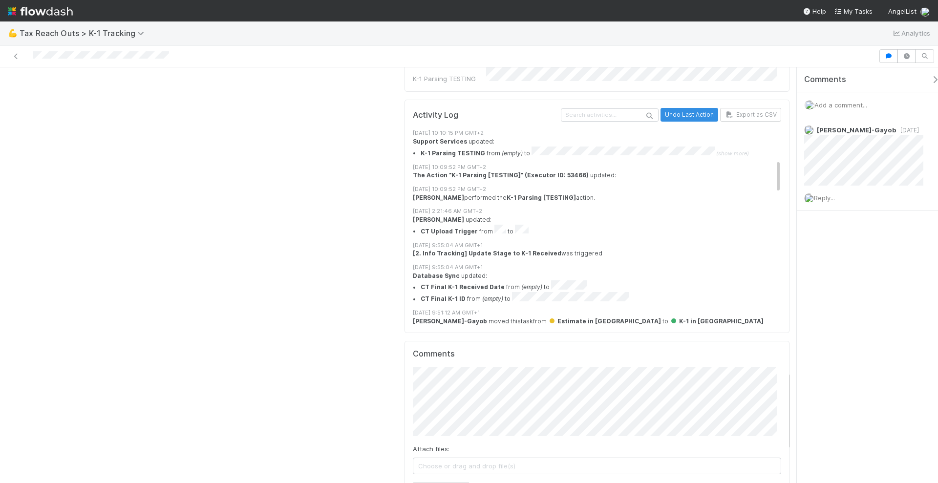
scroll to position [183, 0]
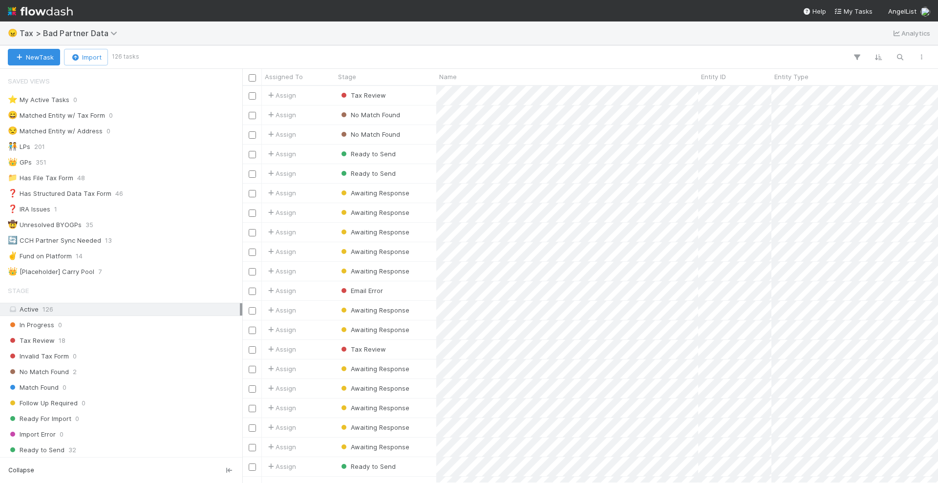
scroll to position [388, 687]
